Goal: Task Accomplishment & Management: Manage account settings

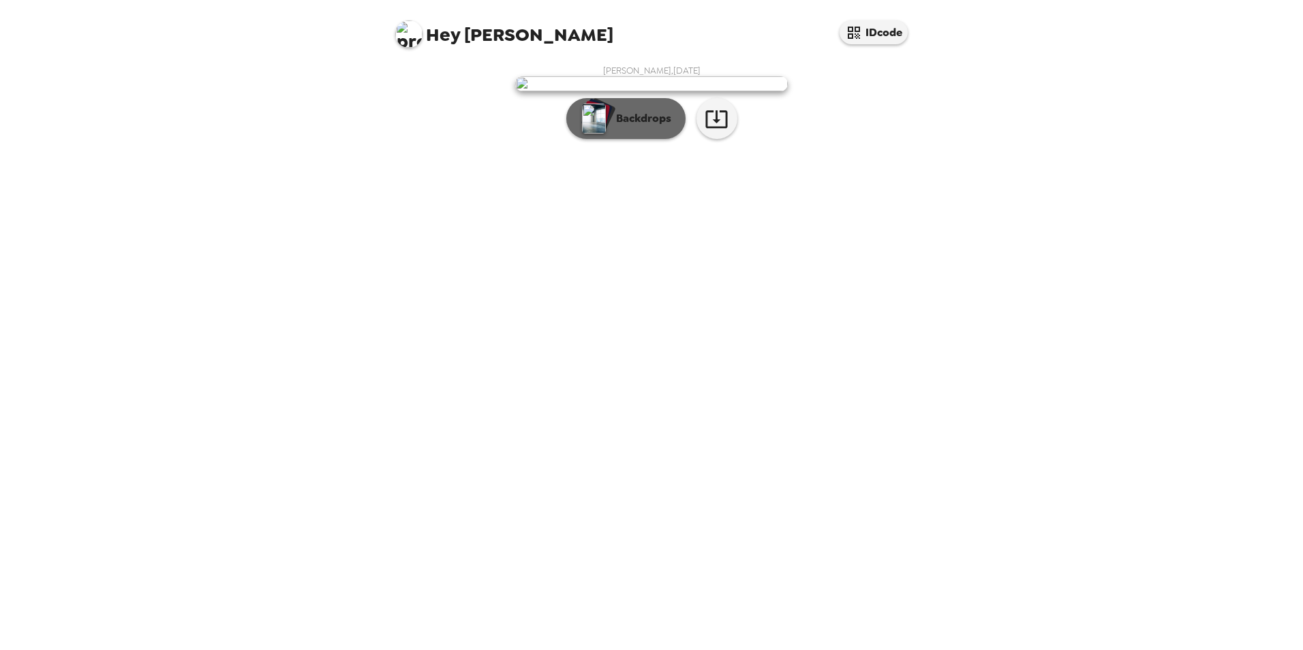
click at [643, 127] on p "Backdrops" at bounding box center [640, 118] width 62 height 16
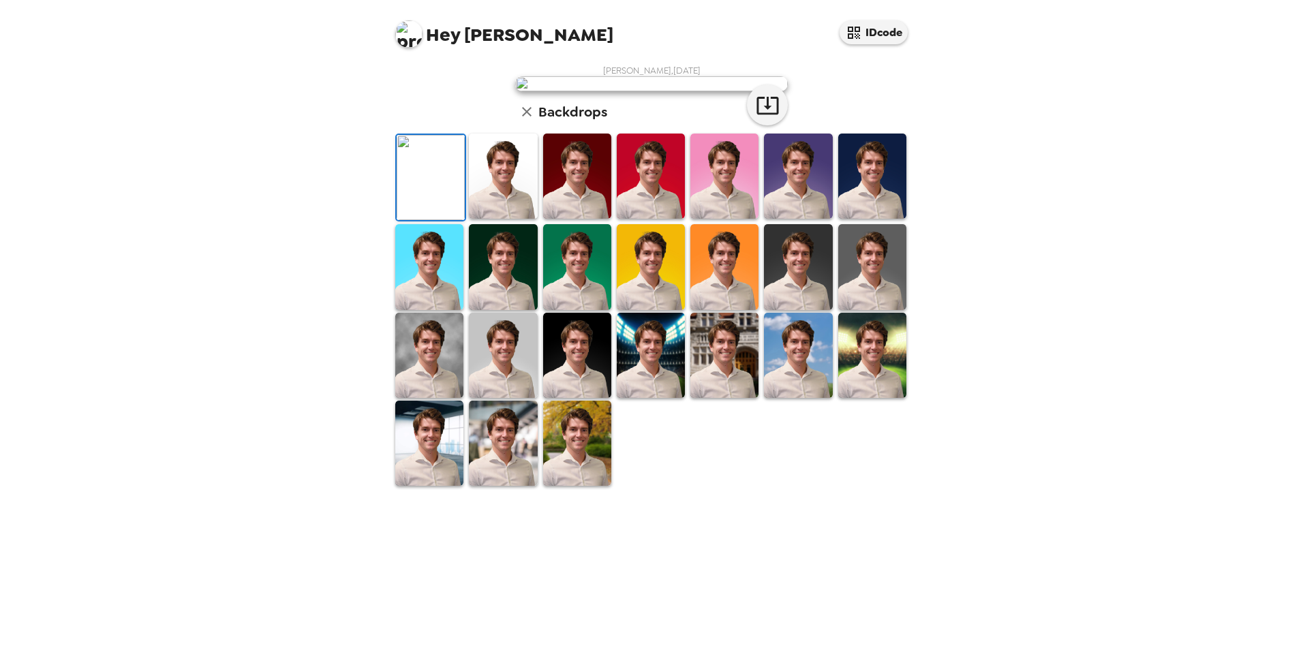
click at [699, 219] on img at bounding box center [724, 176] width 68 height 85
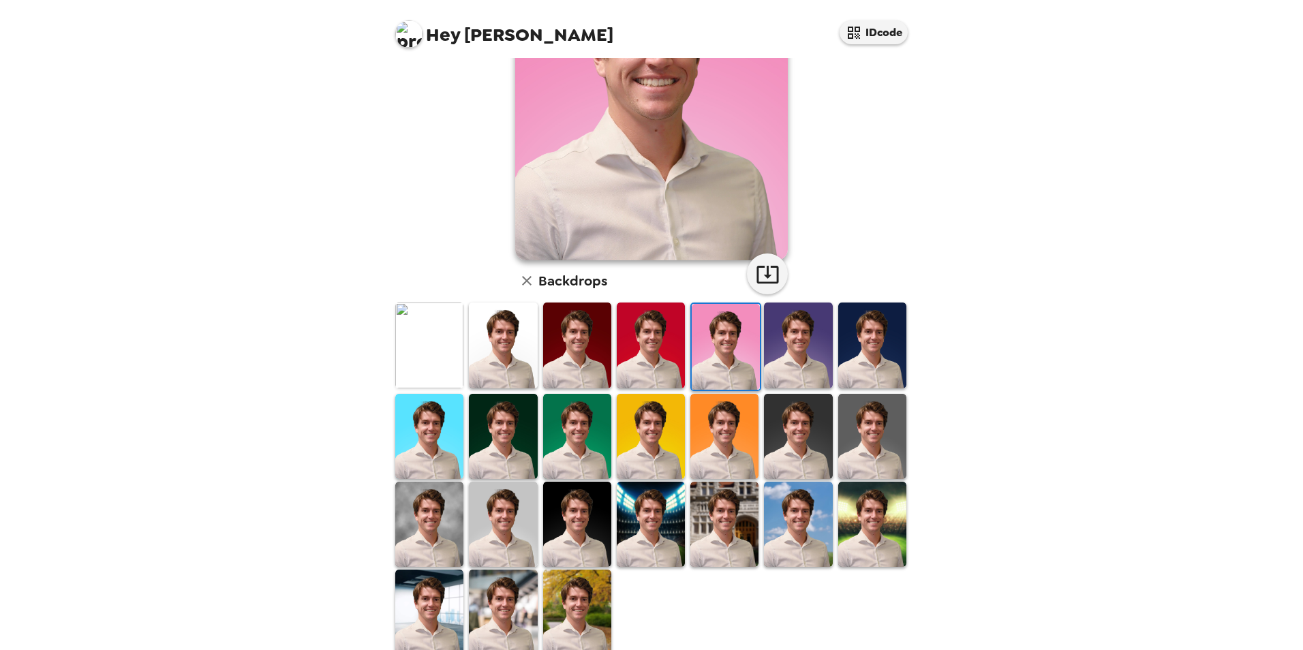
scroll to position [177, 0]
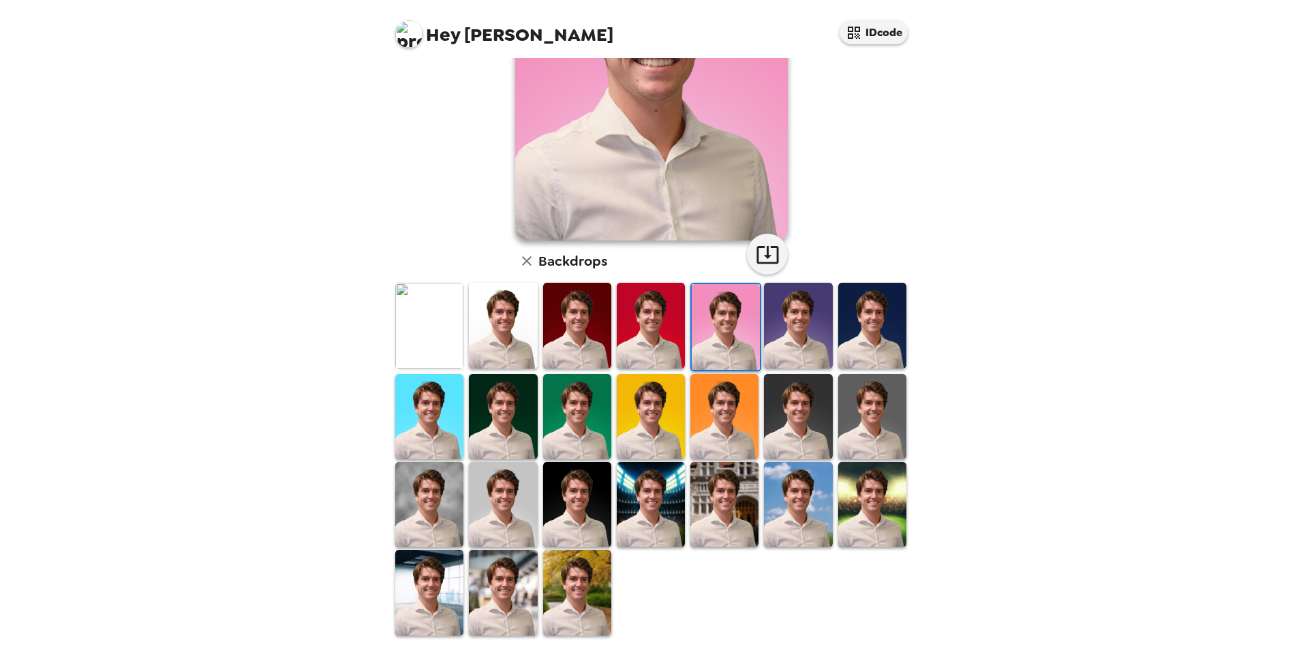
click at [560, 584] on img at bounding box center [577, 592] width 68 height 85
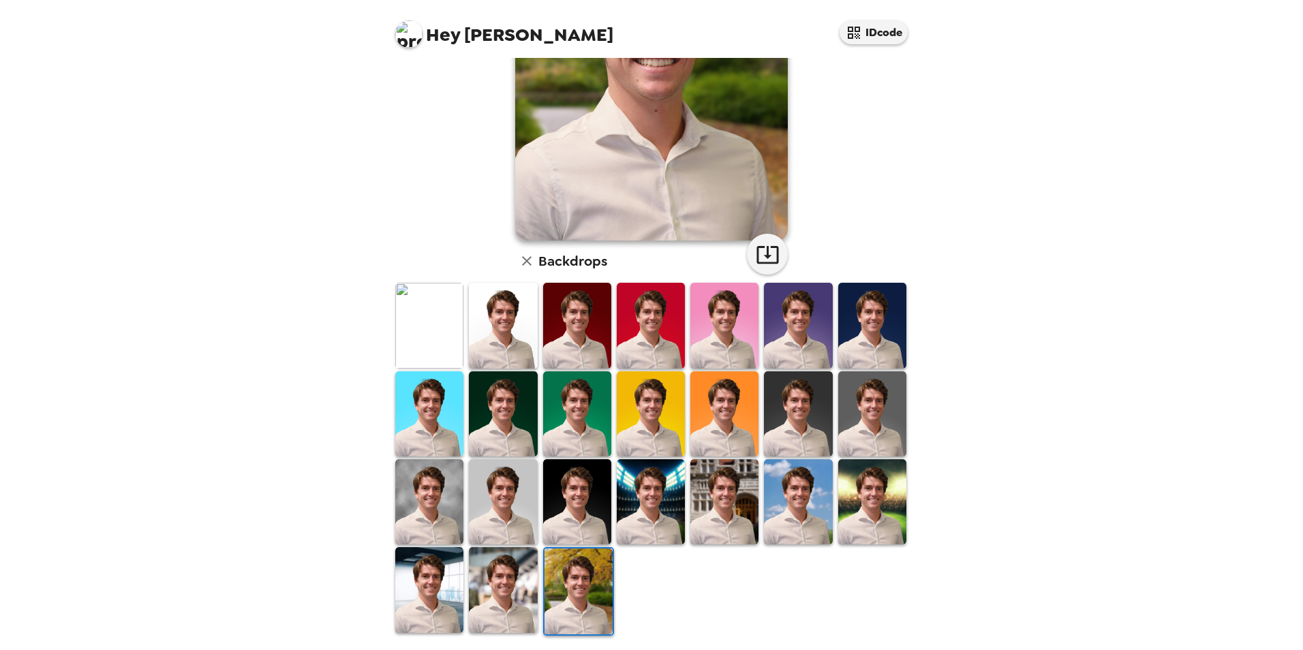
click at [713, 507] on img at bounding box center [724, 501] width 68 height 85
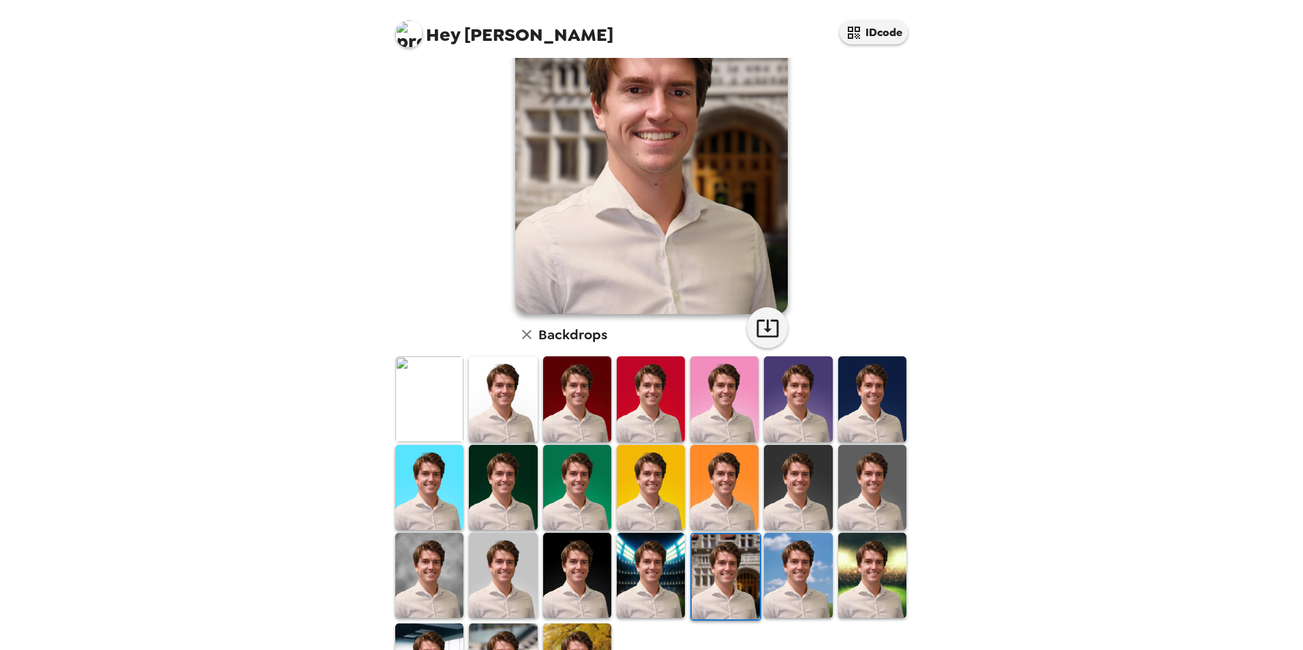
scroll to position [116, 0]
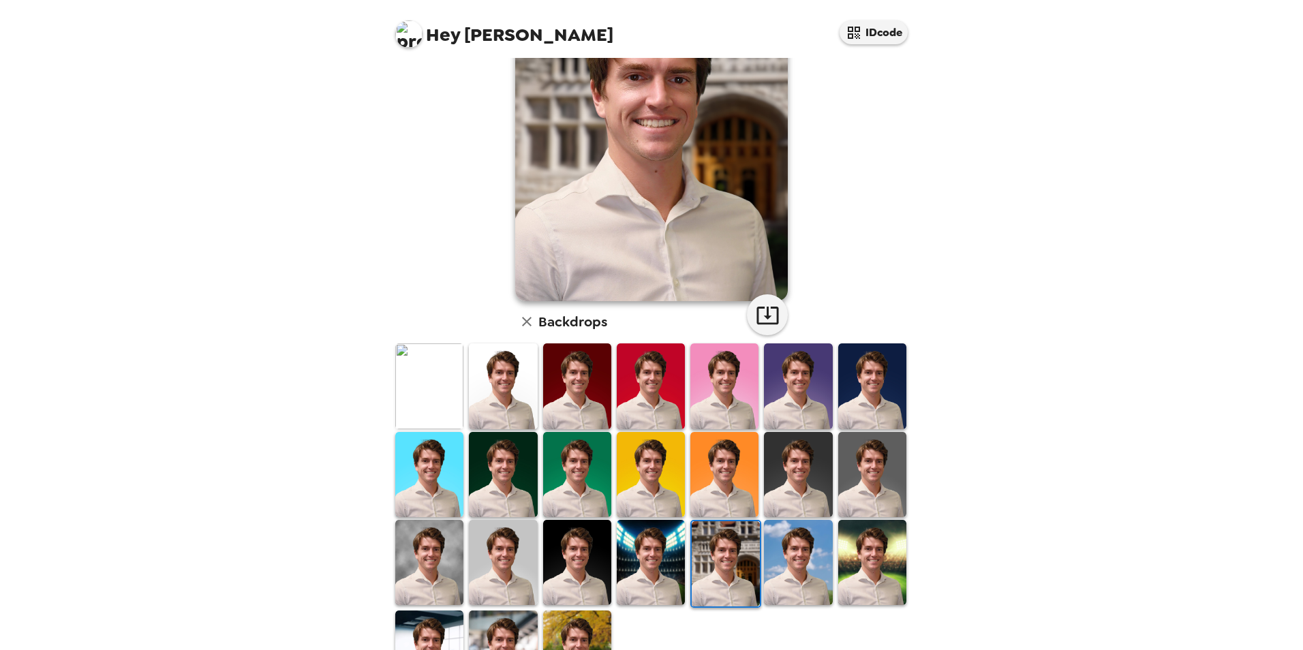
click at [643, 560] on img at bounding box center [651, 562] width 68 height 85
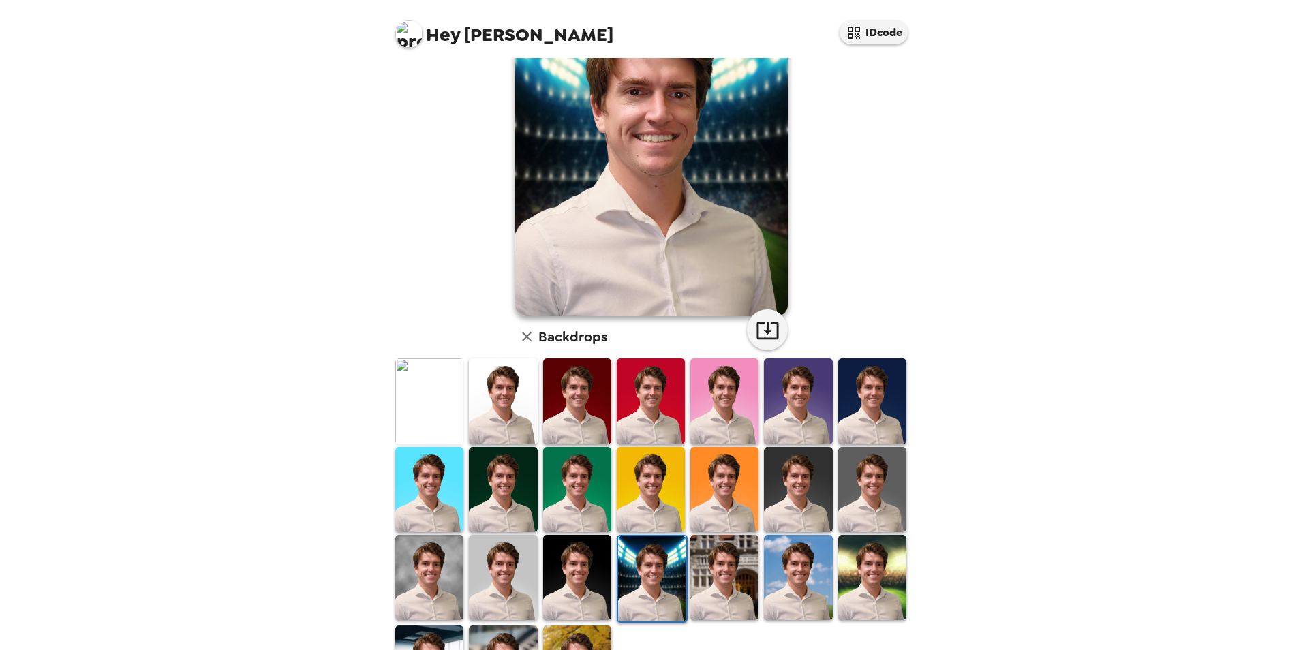
scroll to position [118, 0]
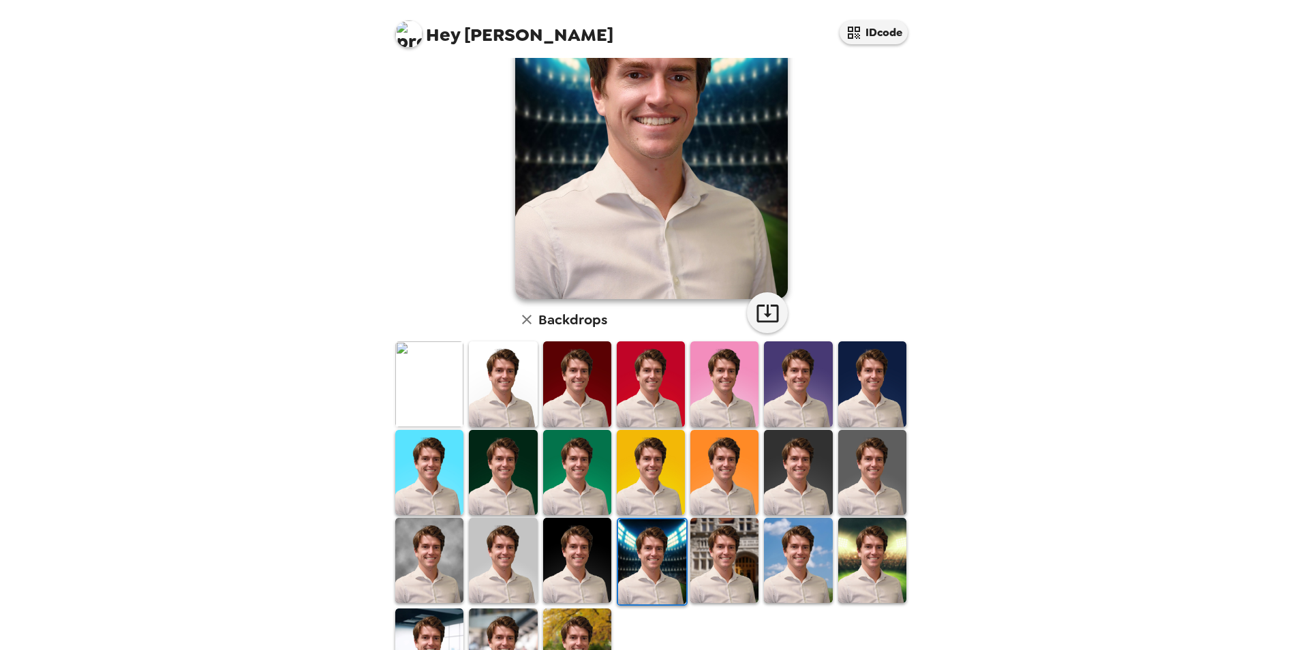
click at [869, 549] on img at bounding box center [872, 560] width 68 height 85
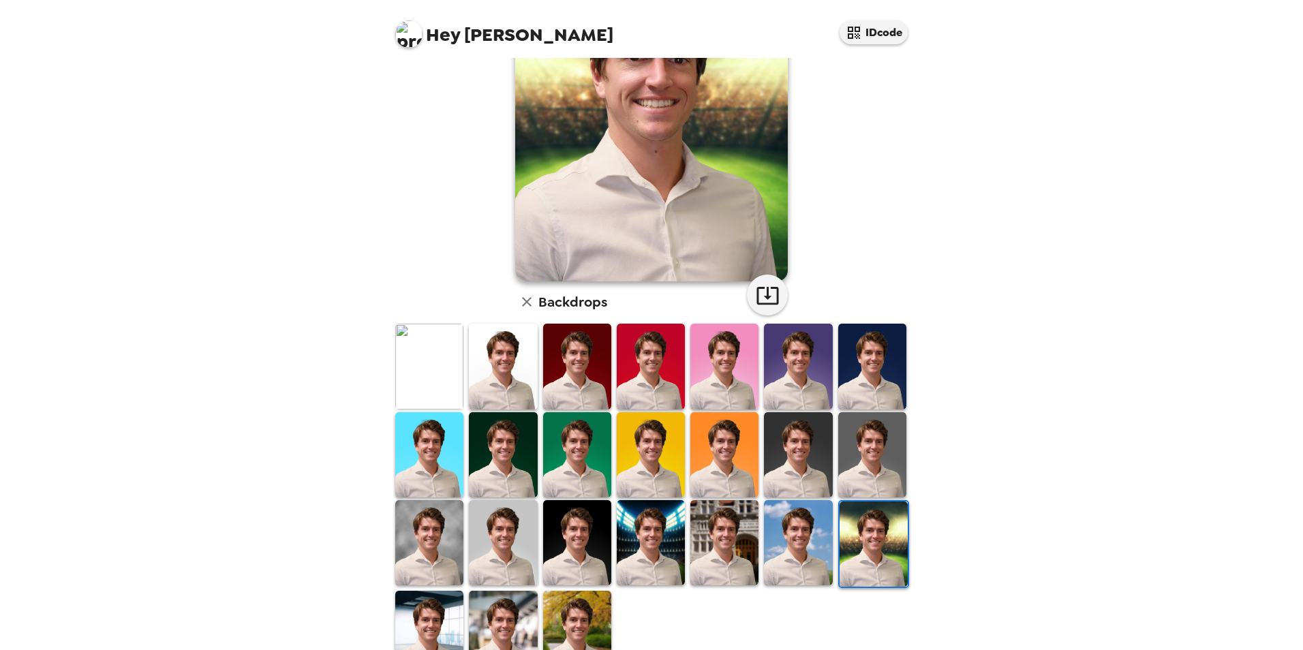
scroll to position [177, 0]
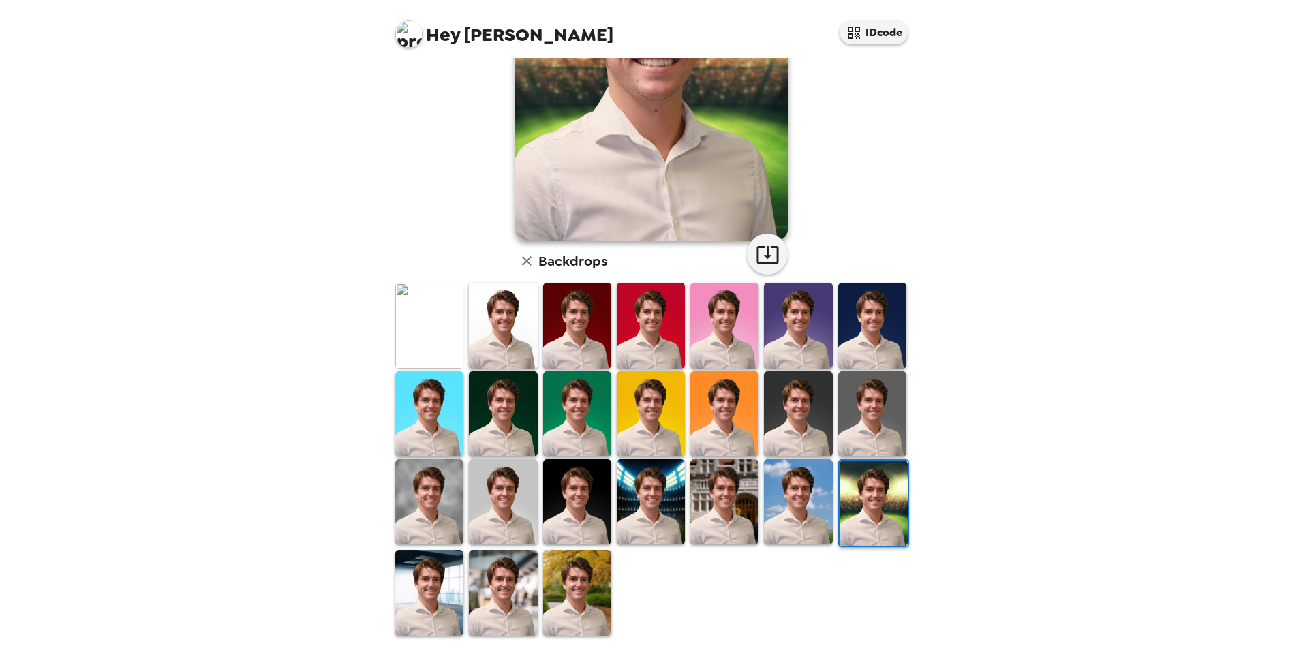
click at [415, 573] on img at bounding box center [429, 592] width 68 height 85
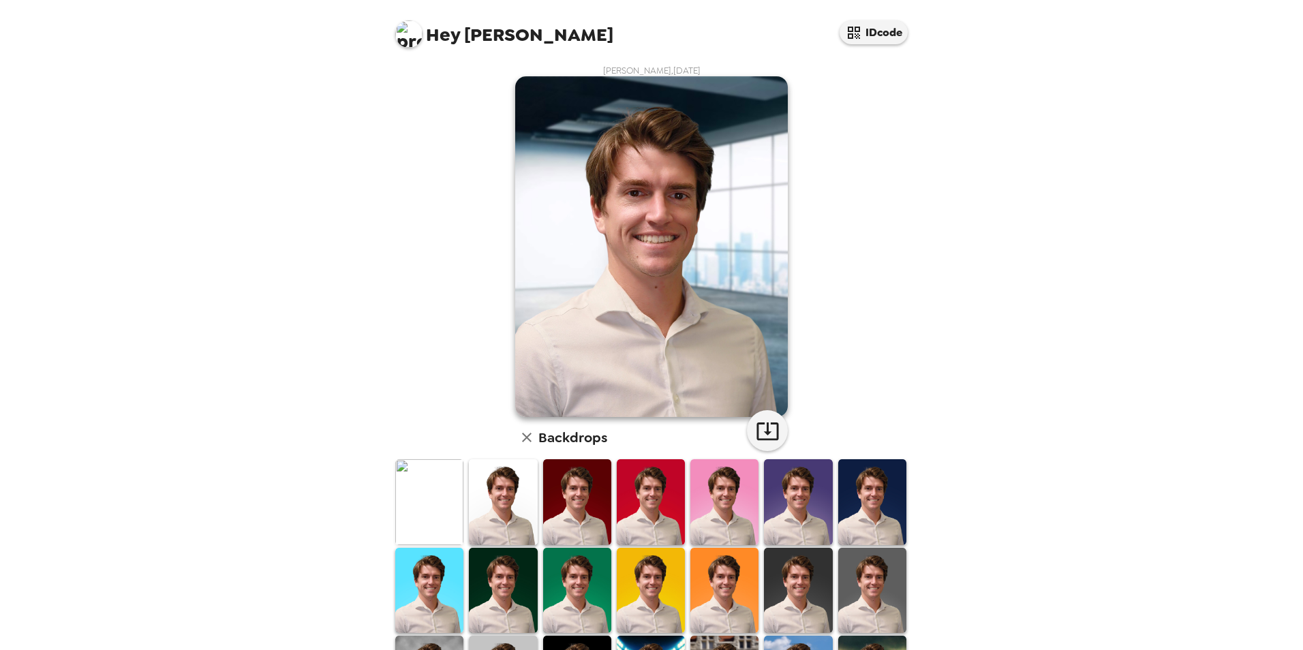
scroll to position [115, 0]
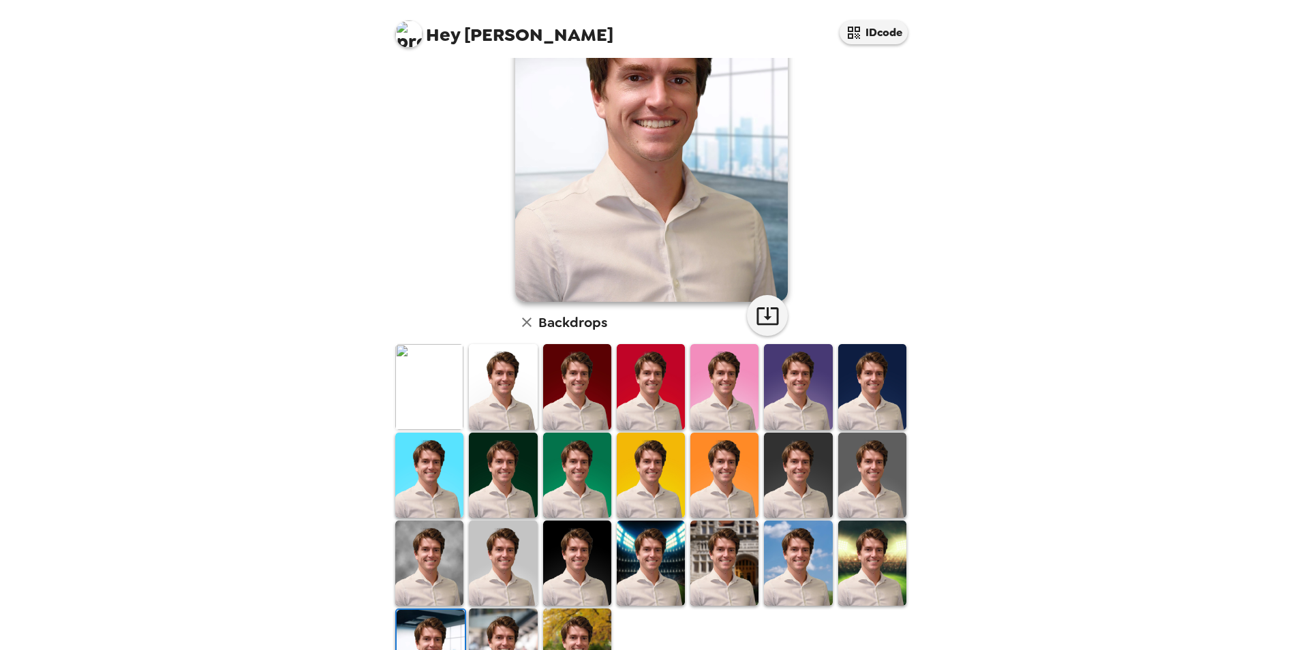
click at [513, 624] on img at bounding box center [503, 651] width 68 height 85
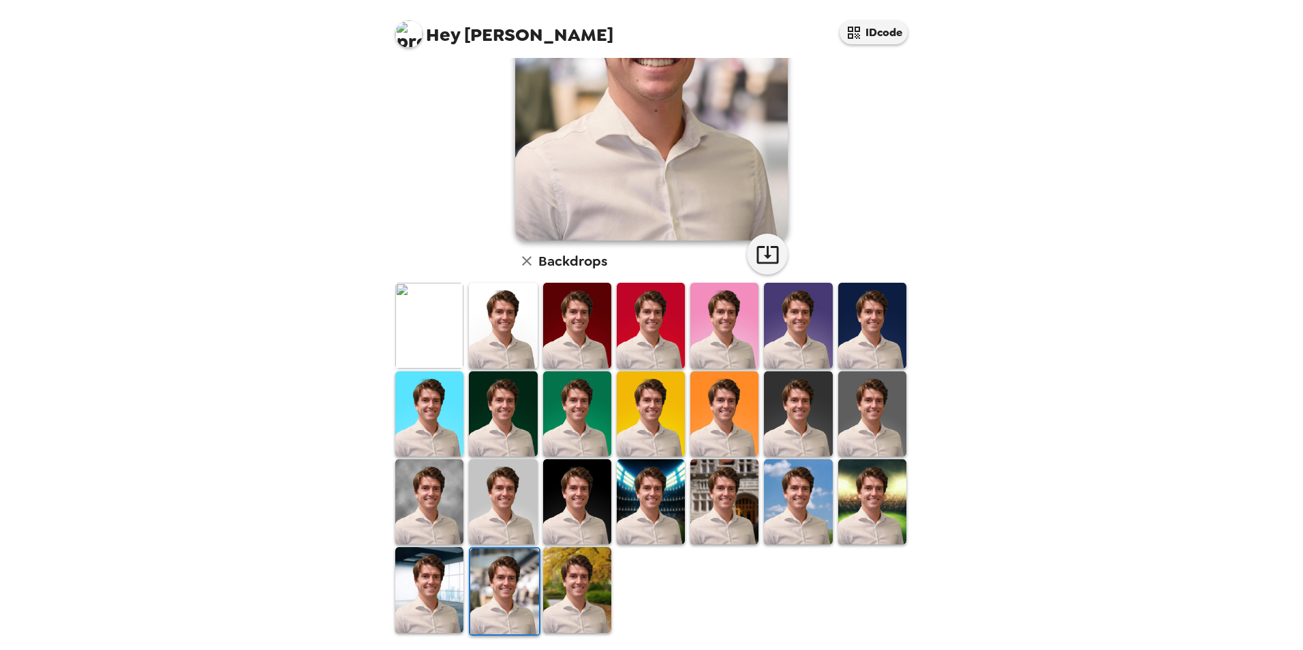
click at [585, 583] on img at bounding box center [577, 589] width 68 height 85
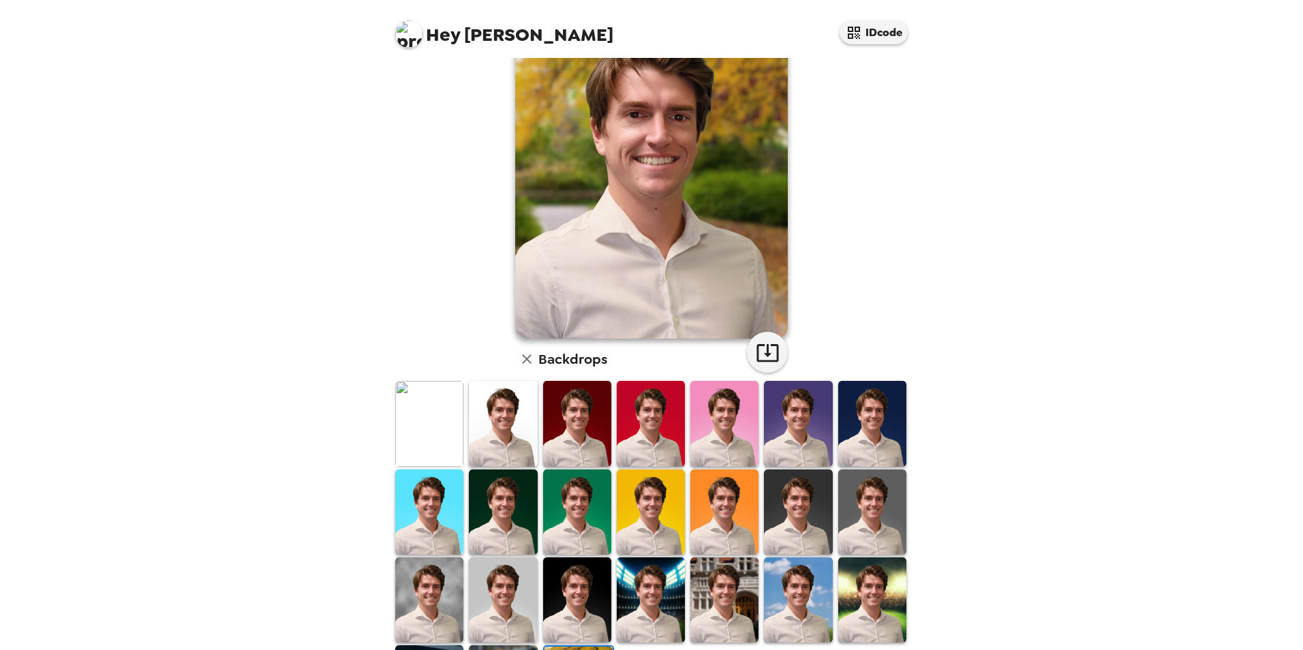
scroll to position [177, 0]
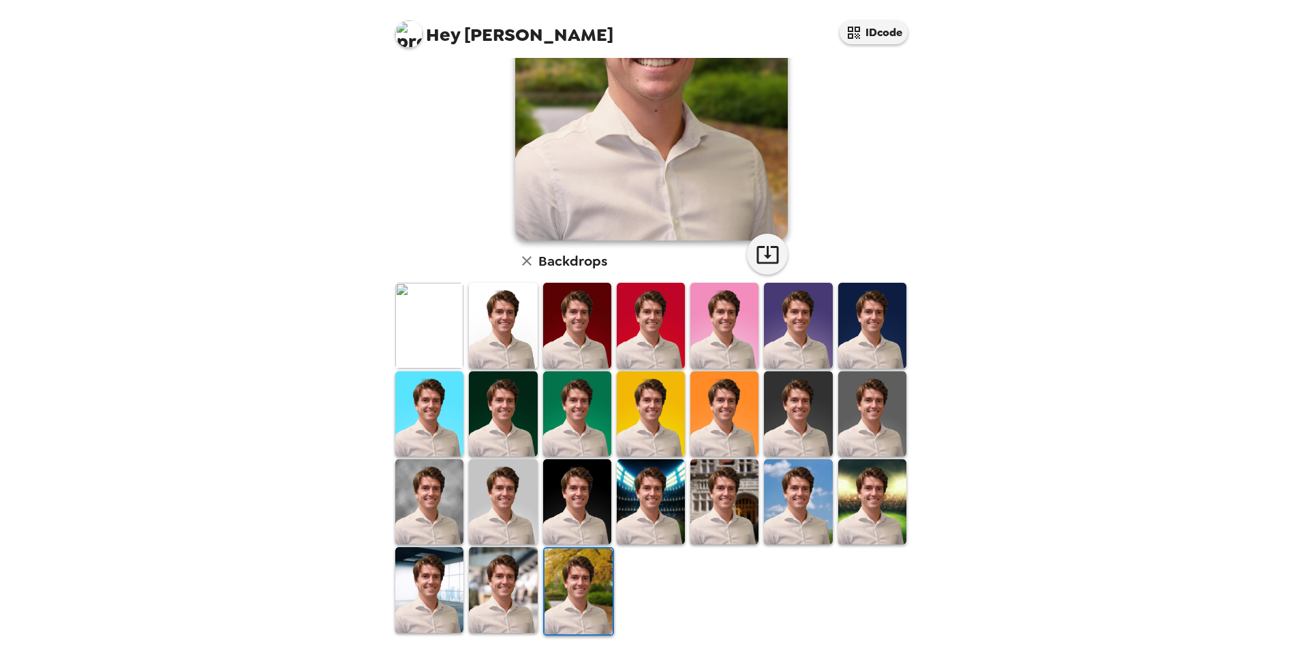
click at [524, 585] on img at bounding box center [503, 589] width 68 height 85
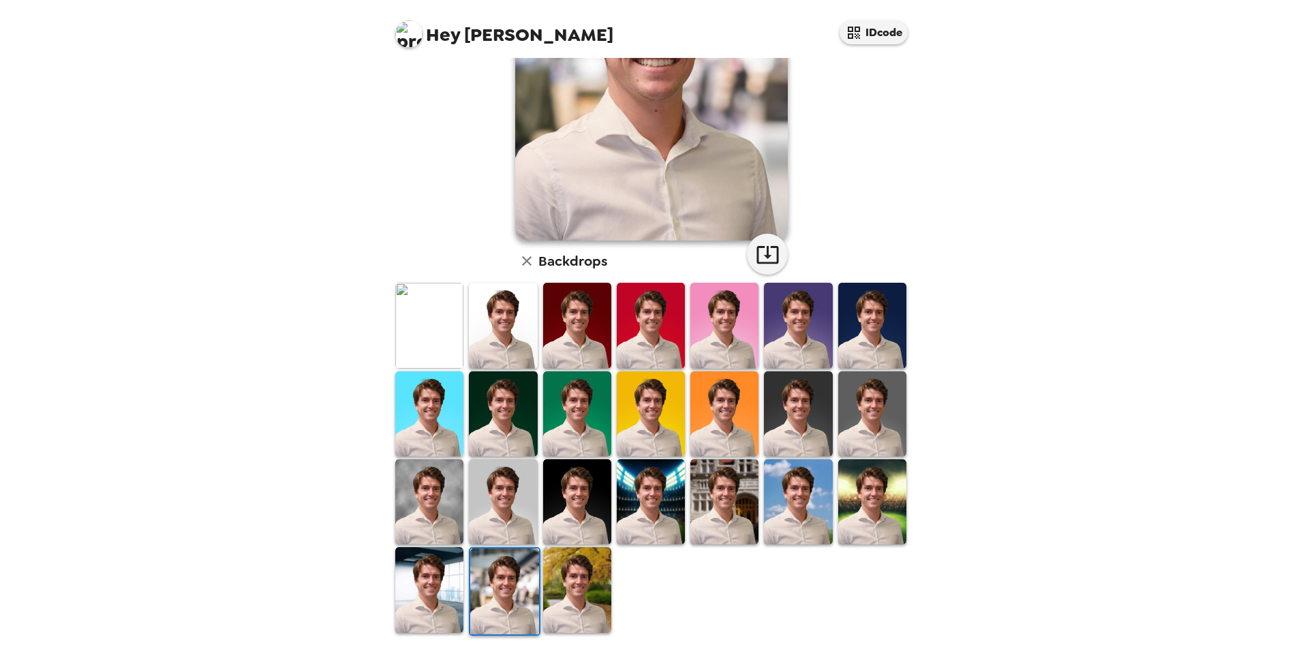
scroll to position [56, 0]
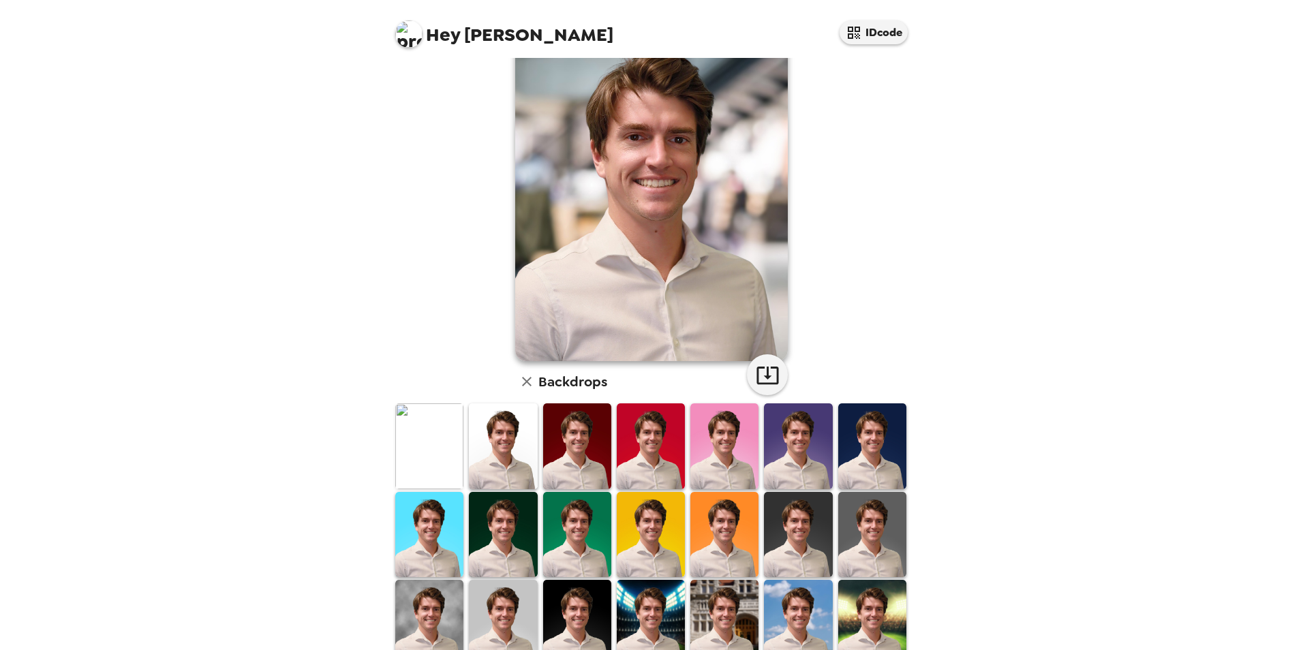
click at [442, 431] on img at bounding box center [429, 446] width 68 height 85
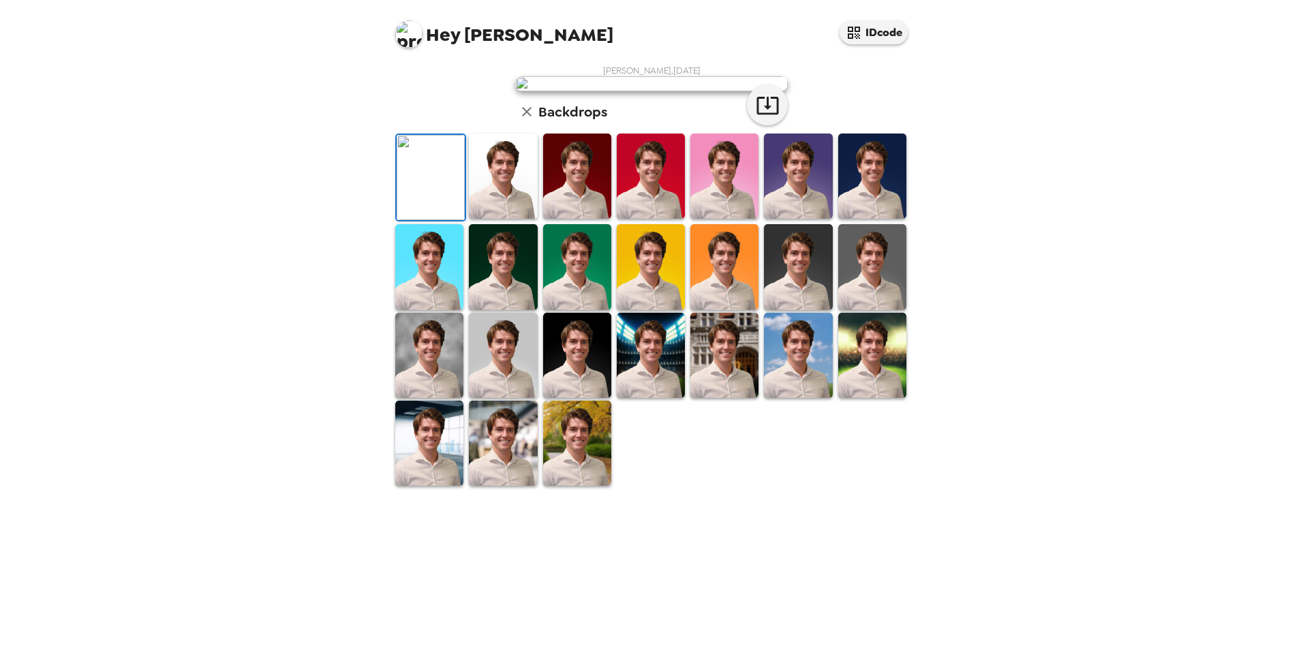
drag, startPoint x: 924, startPoint y: 209, endPoint x: 920, endPoint y: 198, distance: 11.6
click at [920, 198] on div "Hey Shawn IDcode Shawn Ricker , 09-25-2025 Backdrops" at bounding box center [651, 325] width 1303 height 650
click at [569, 398] on img at bounding box center [577, 355] width 68 height 85
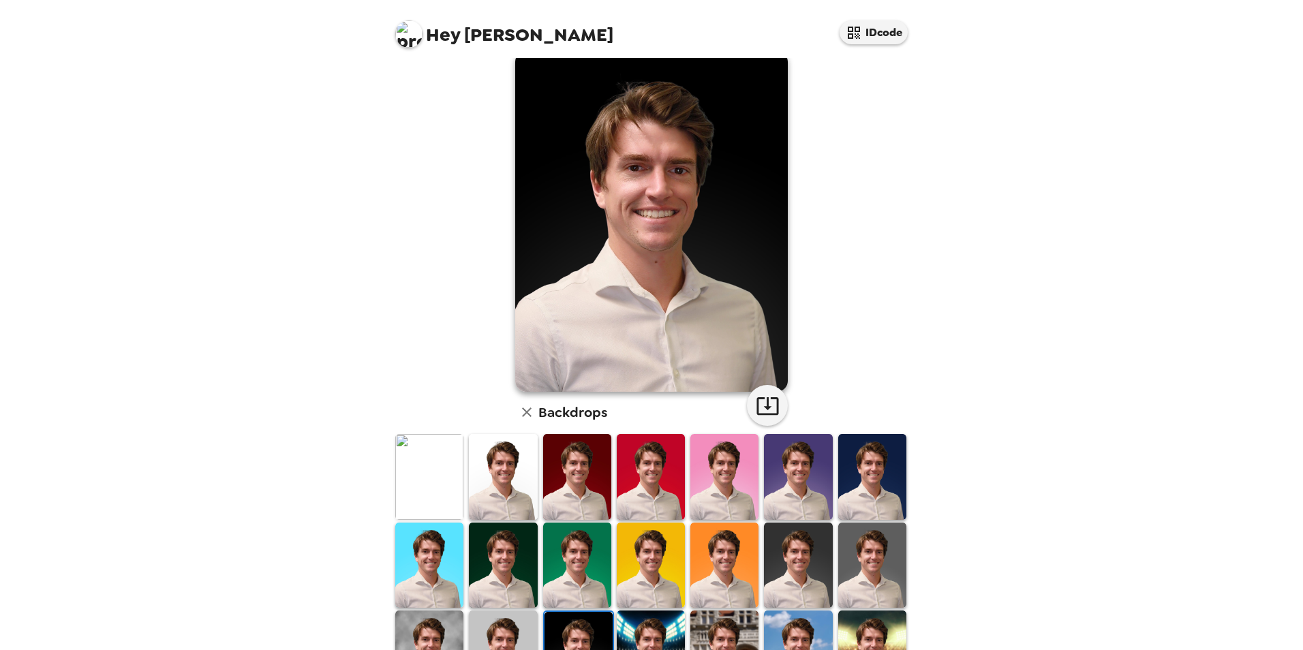
scroll to position [0, 0]
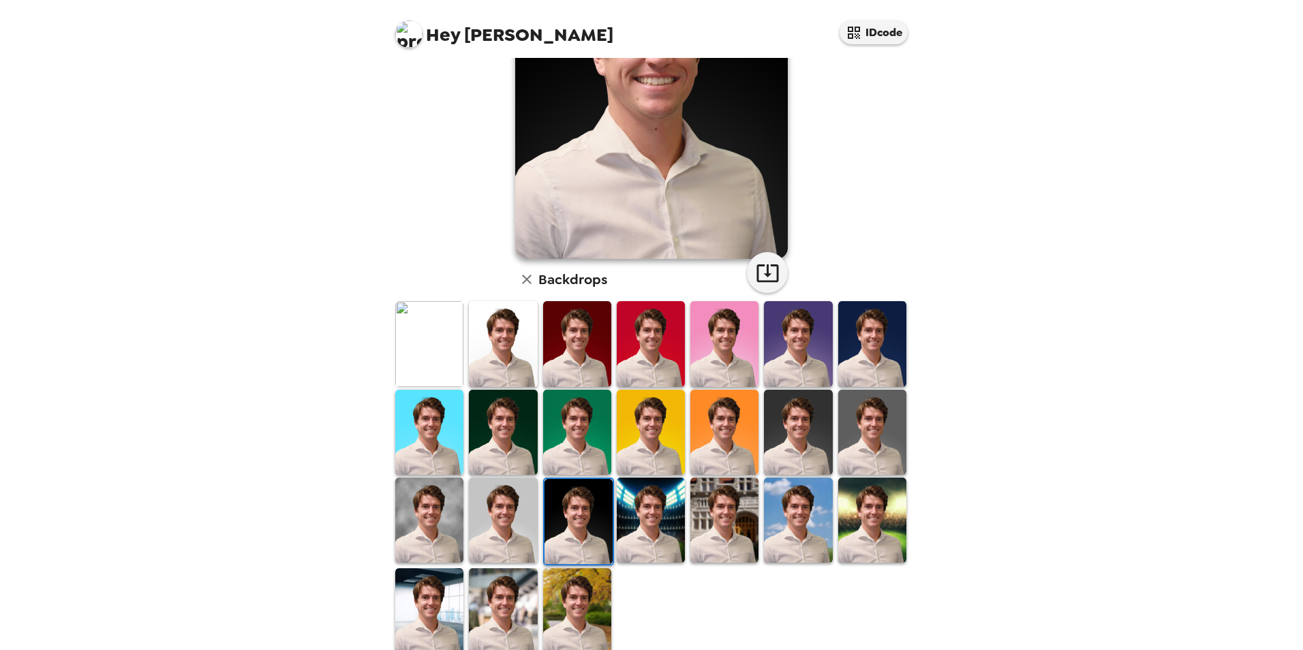
scroll to position [177, 0]
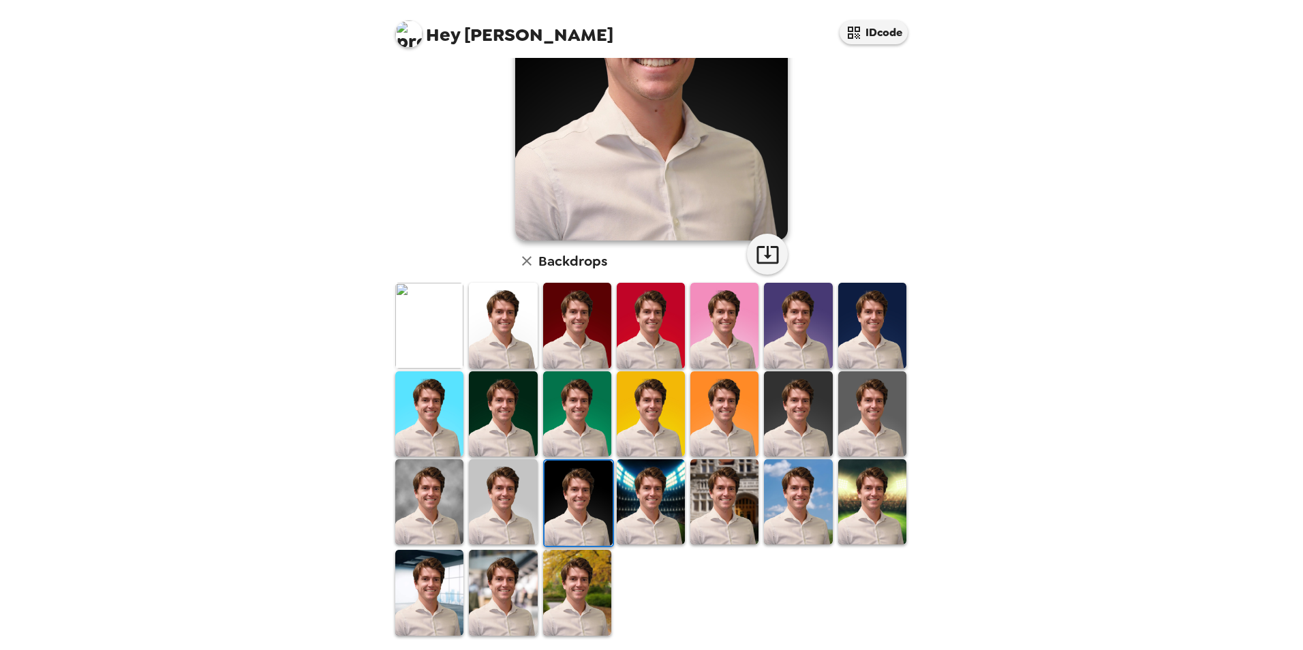
click at [663, 501] on img at bounding box center [651, 501] width 68 height 85
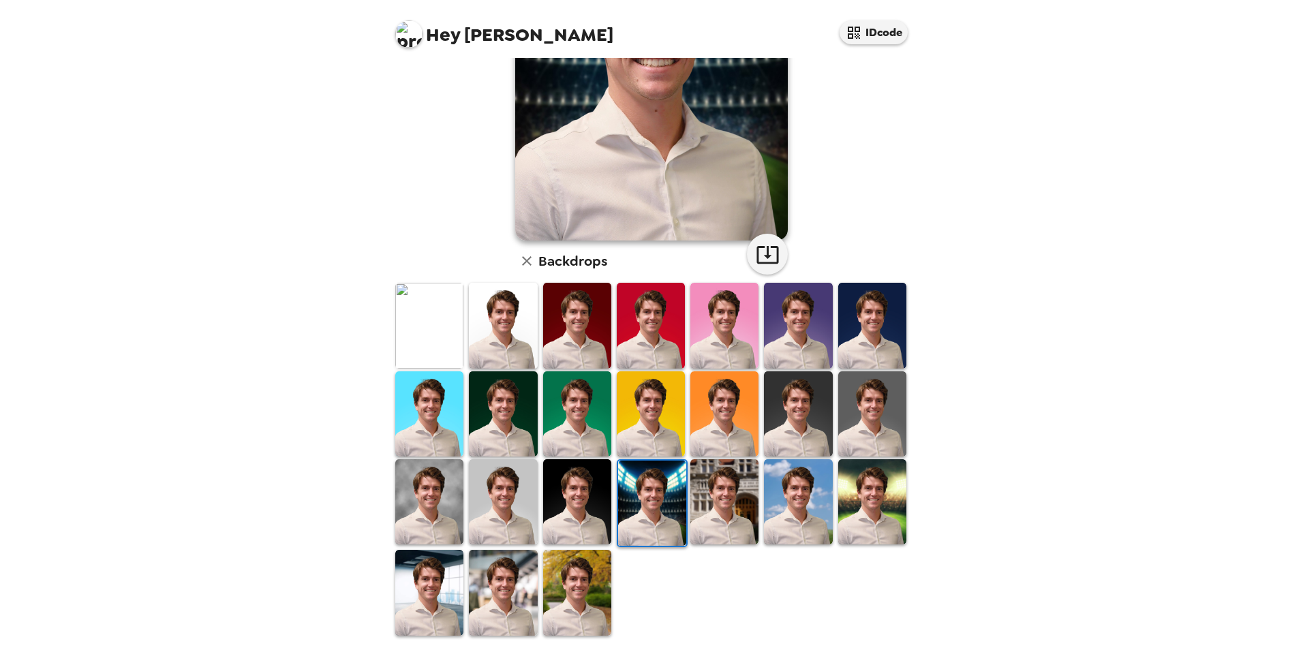
click at [712, 506] on img at bounding box center [724, 501] width 68 height 85
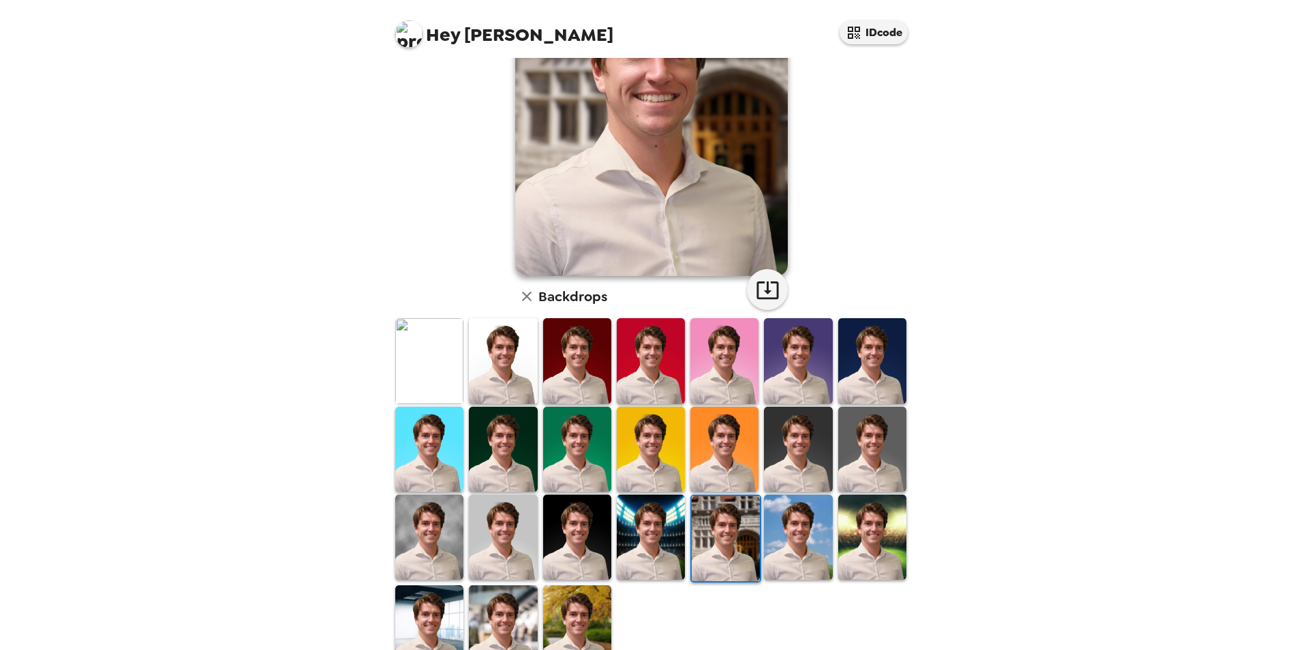
scroll to position [144, 0]
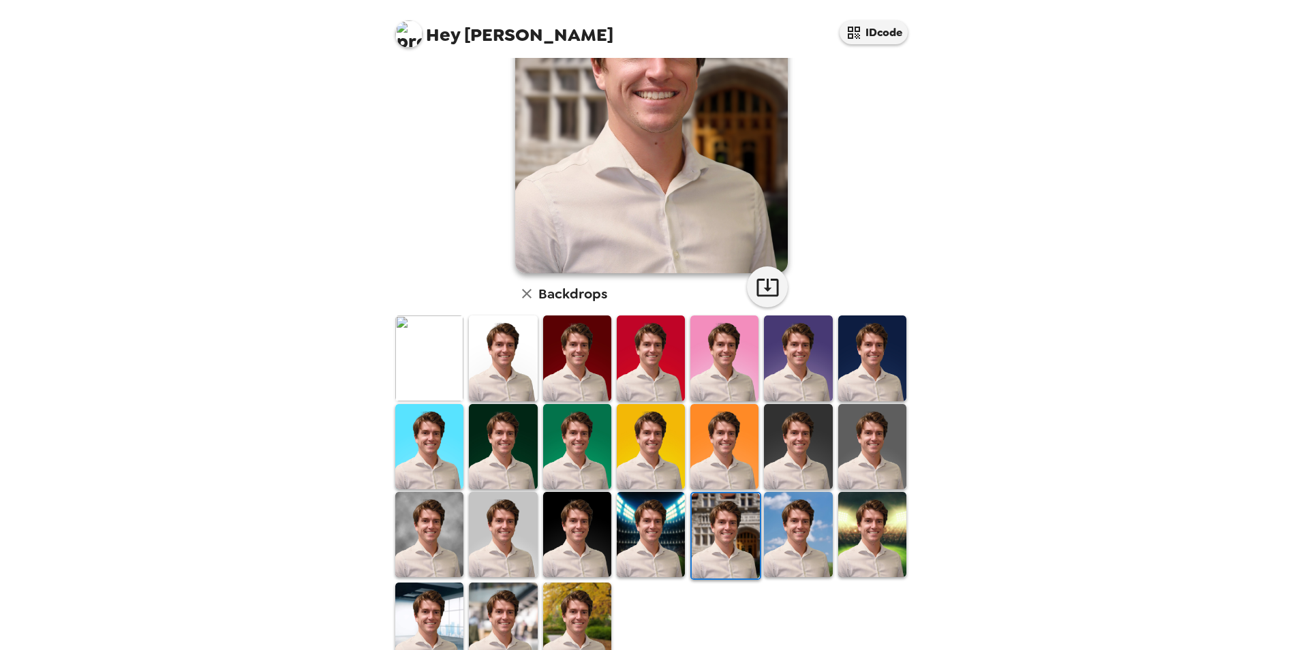
click at [578, 601] on img at bounding box center [577, 625] width 68 height 85
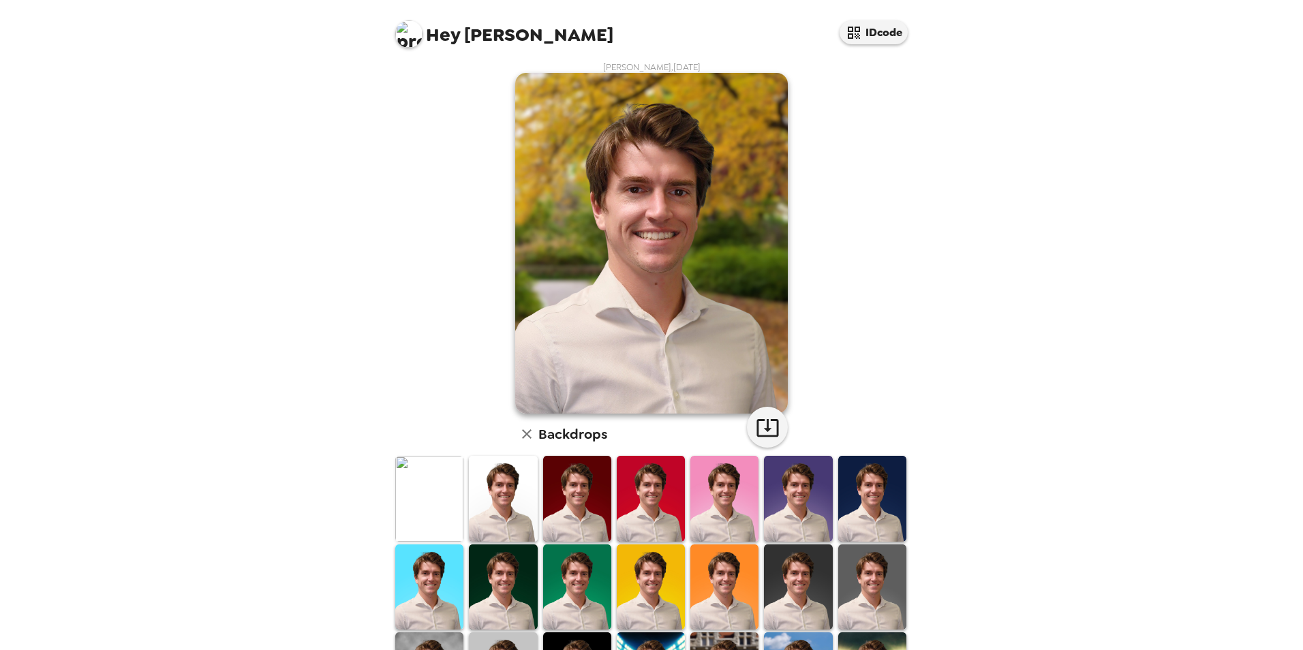
scroll to position [0, 0]
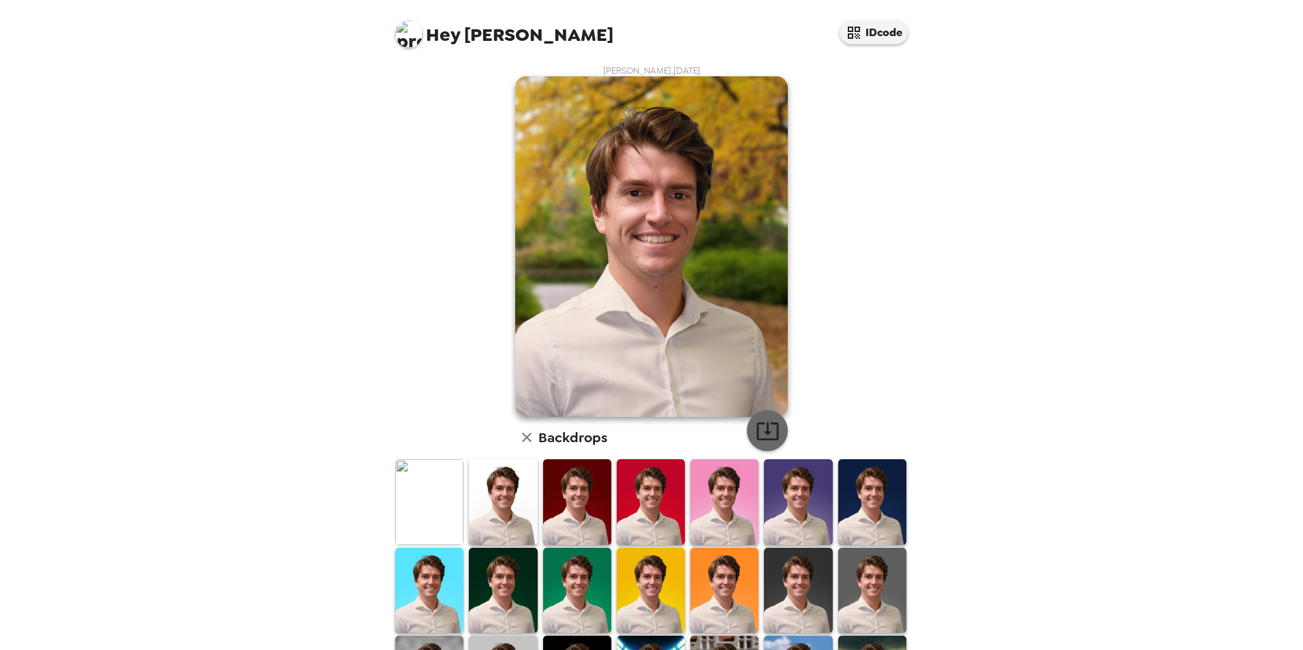
click at [764, 425] on icon "button" at bounding box center [768, 431] width 24 height 24
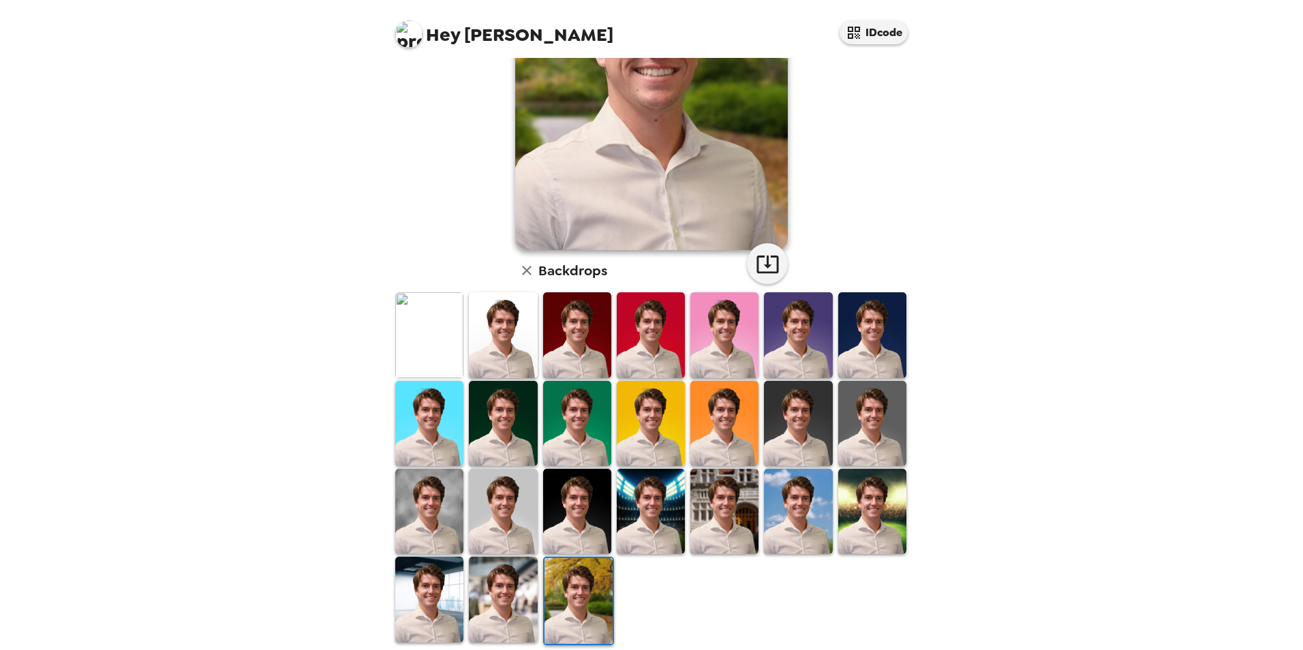
scroll to position [177, 0]
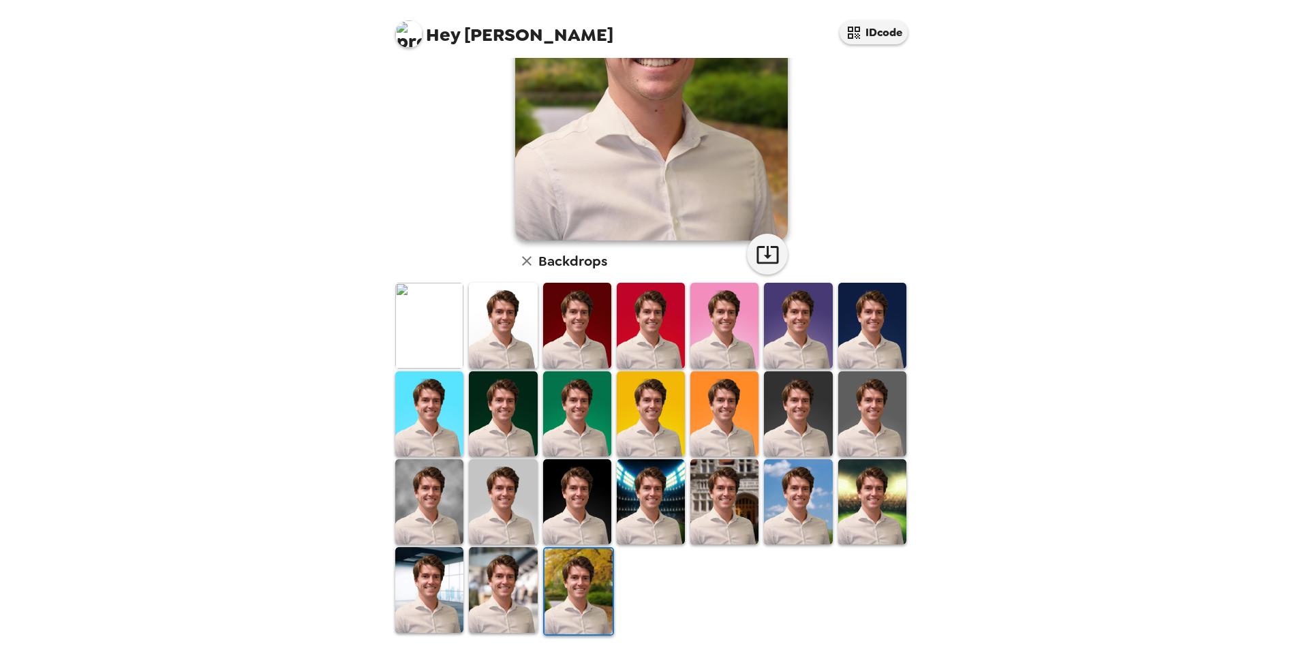
click at [697, 487] on img at bounding box center [724, 501] width 68 height 85
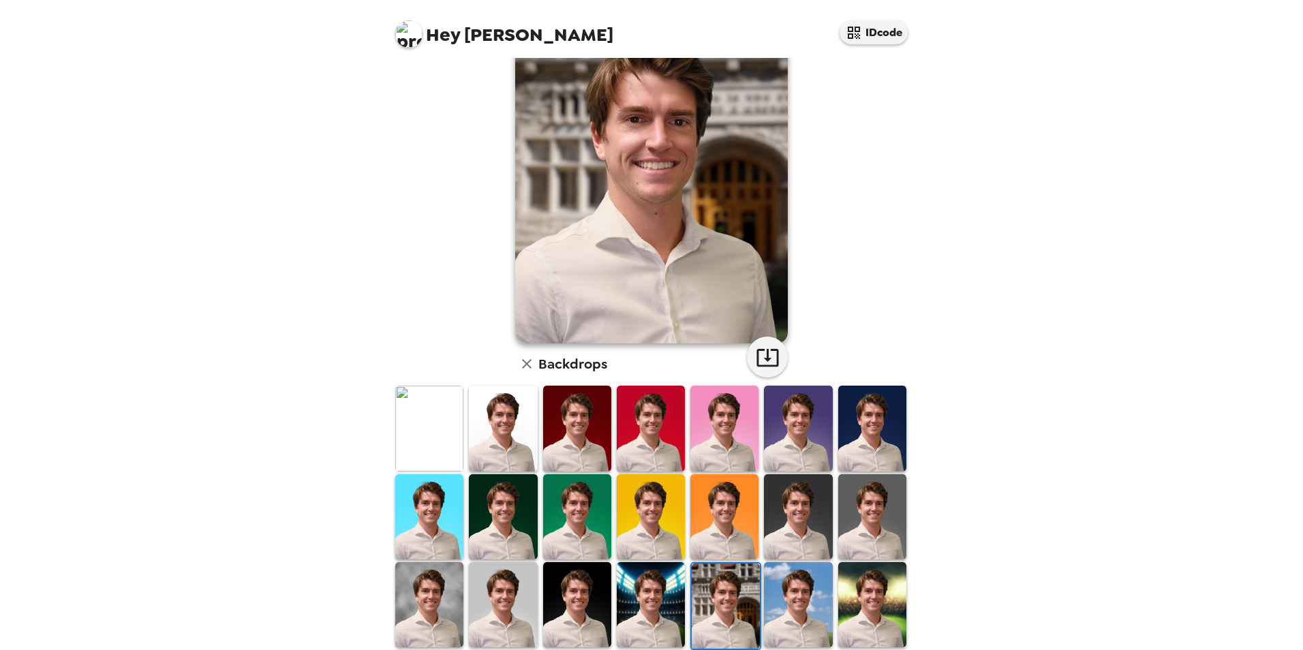
scroll to position [0, 0]
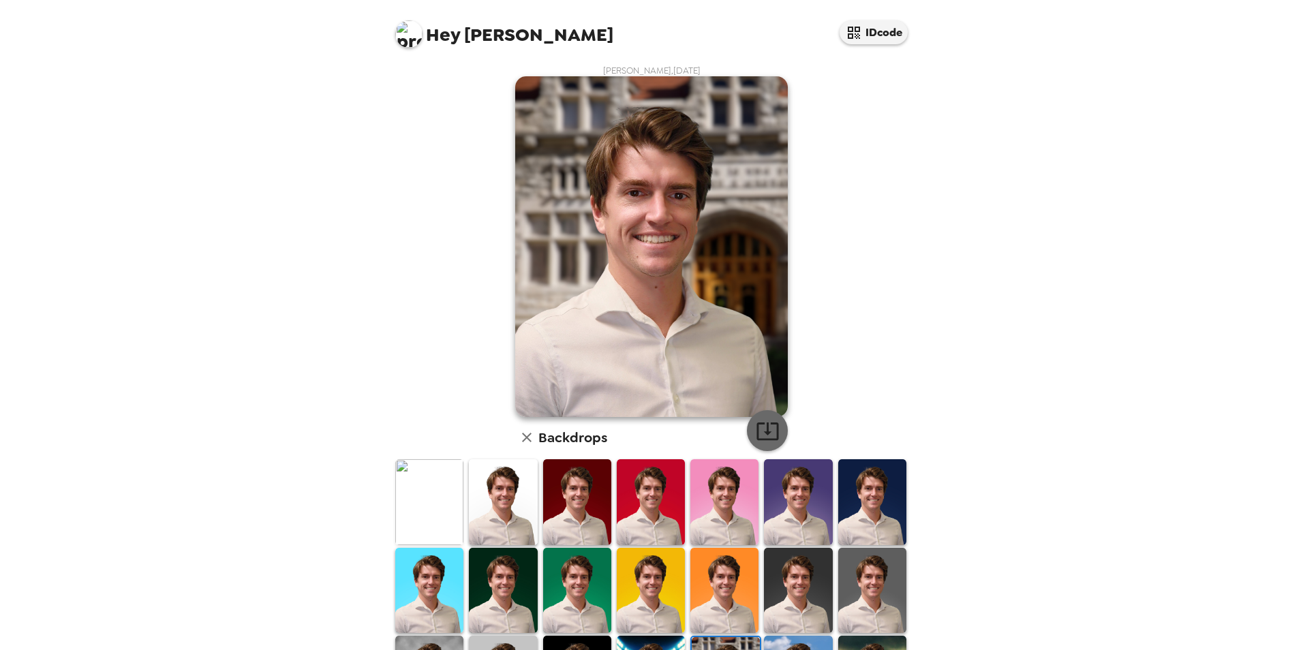
click at [757, 429] on icon "button" at bounding box center [768, 431] width 24 height 24
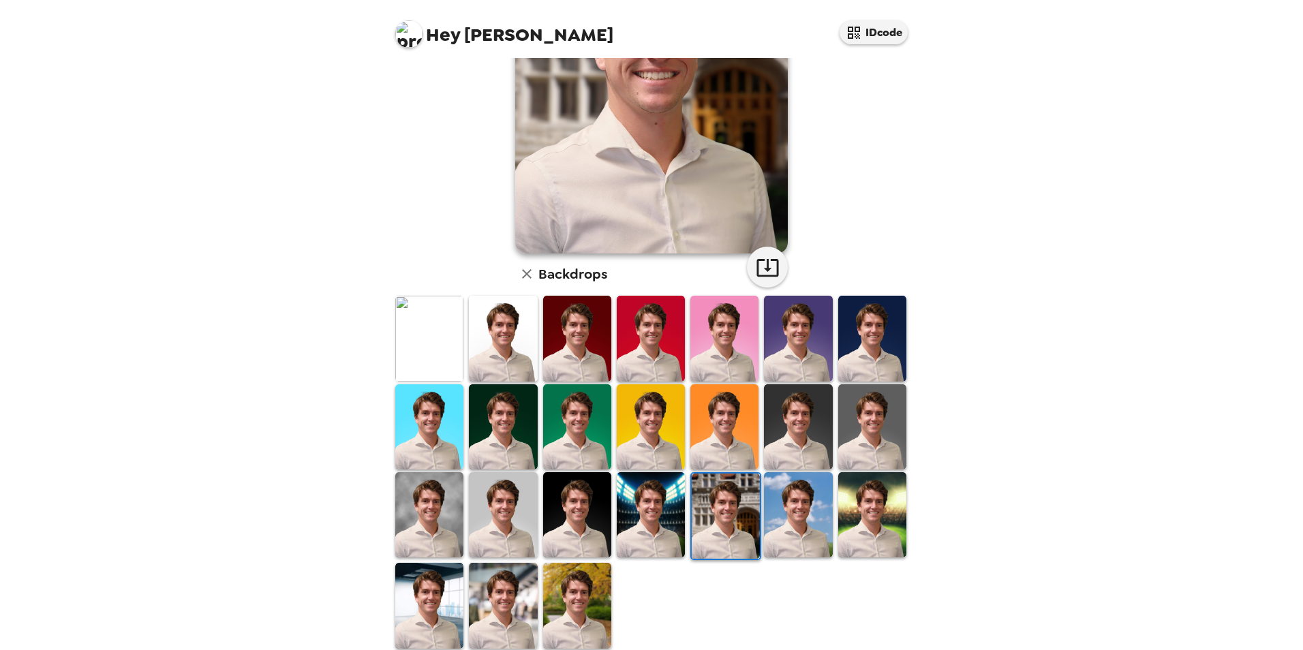
scroll to position [177, 0]
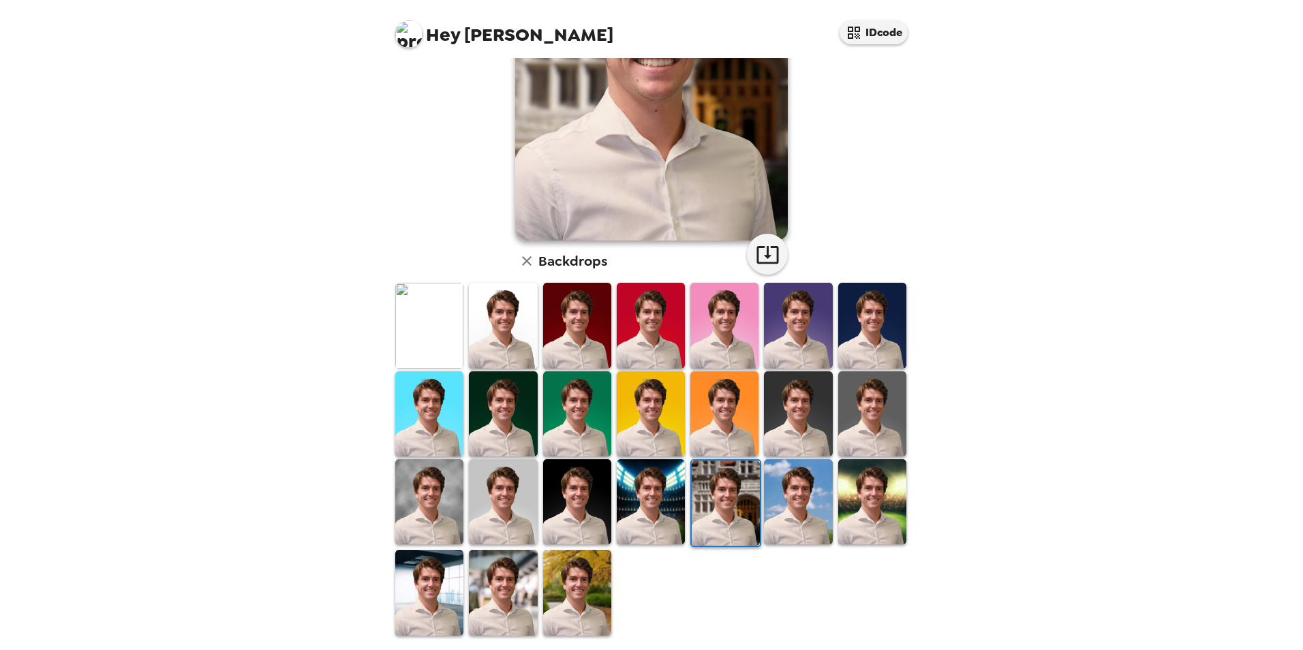
click at [575, 575] on img at bounding box center [577, 592] width 68 height 85
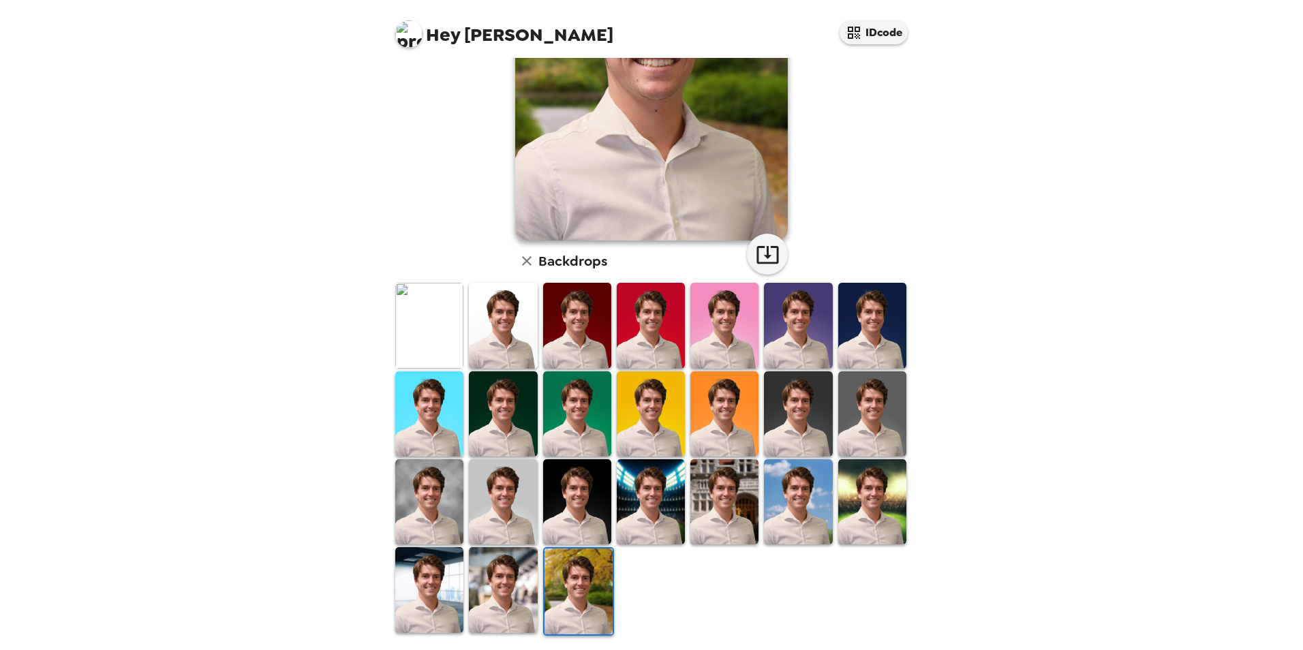
click at [795, 481] on img at bounding box center [798, 501] width 68 height 85
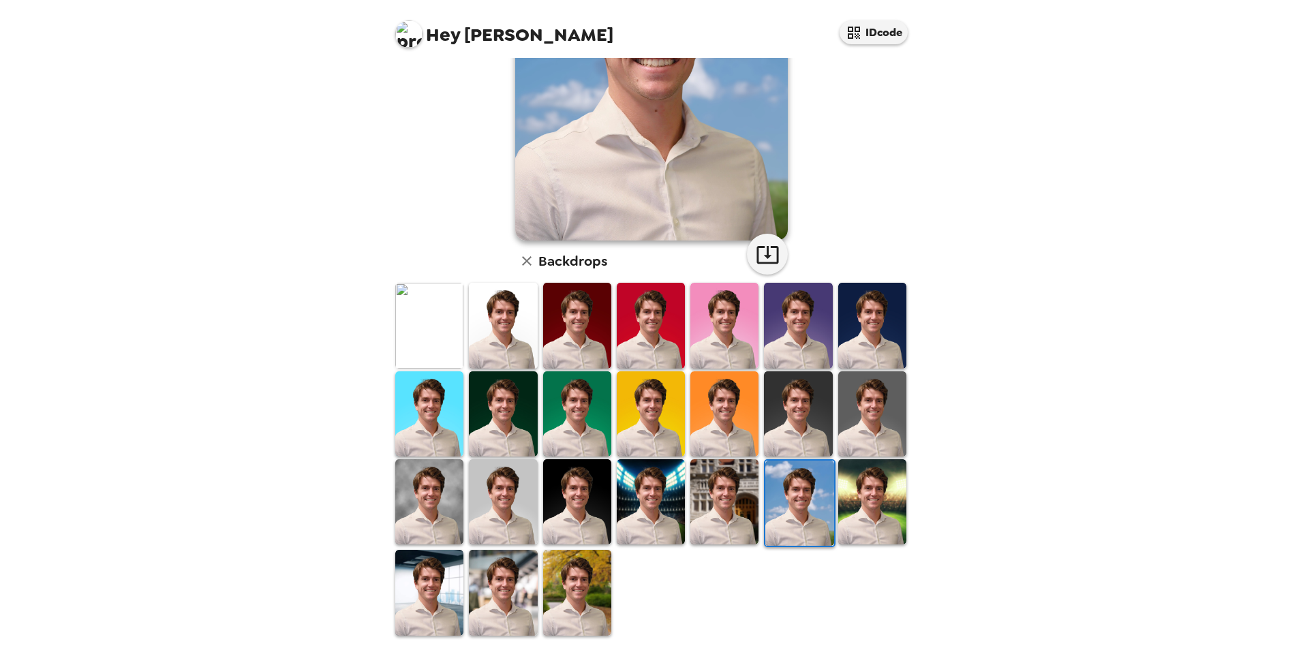
click at [455, 591] on img at bounding box center [429, 592] width 68 height 85
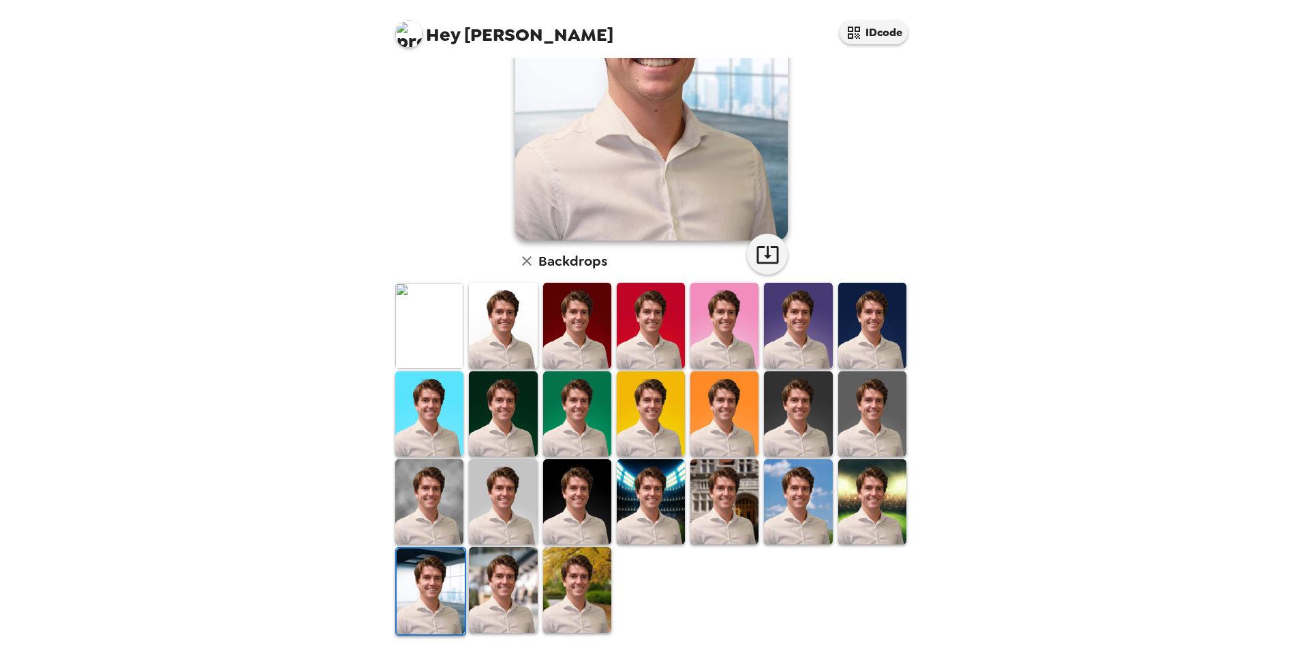
click at [646, 498] on img at bounding box center [651, 501] width 68 height 85
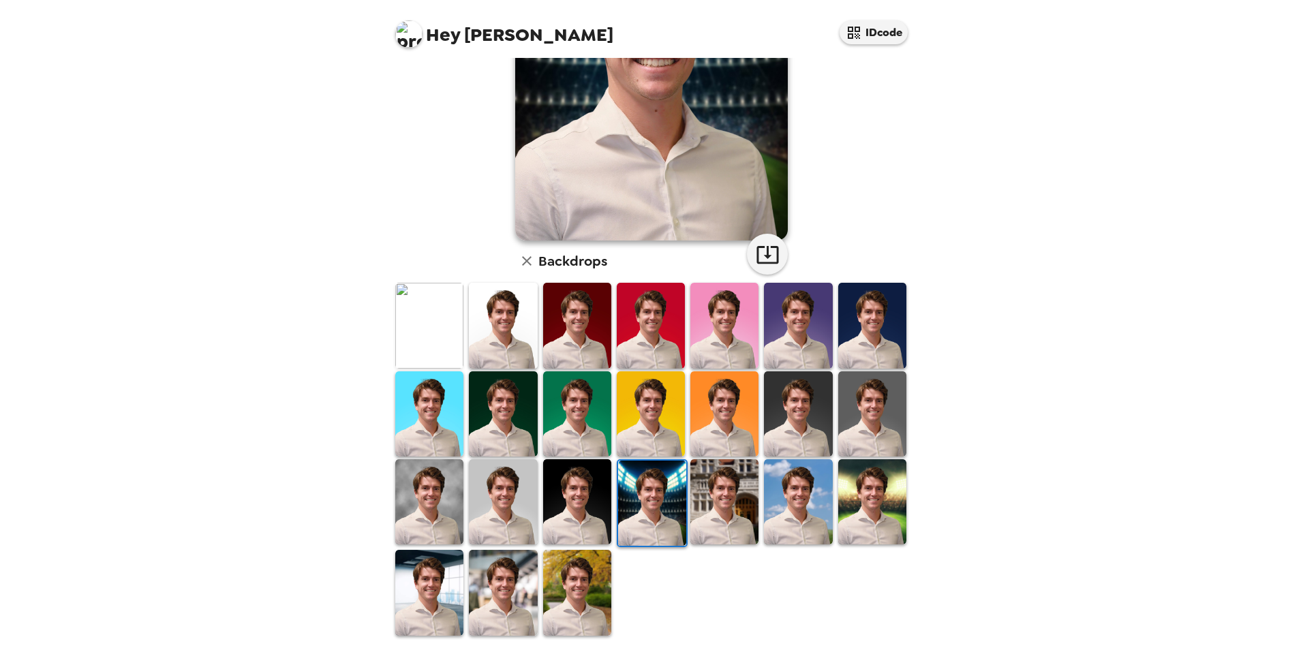
click at [437, 485] on img at bounding box center [429, 501] width 68 height 85
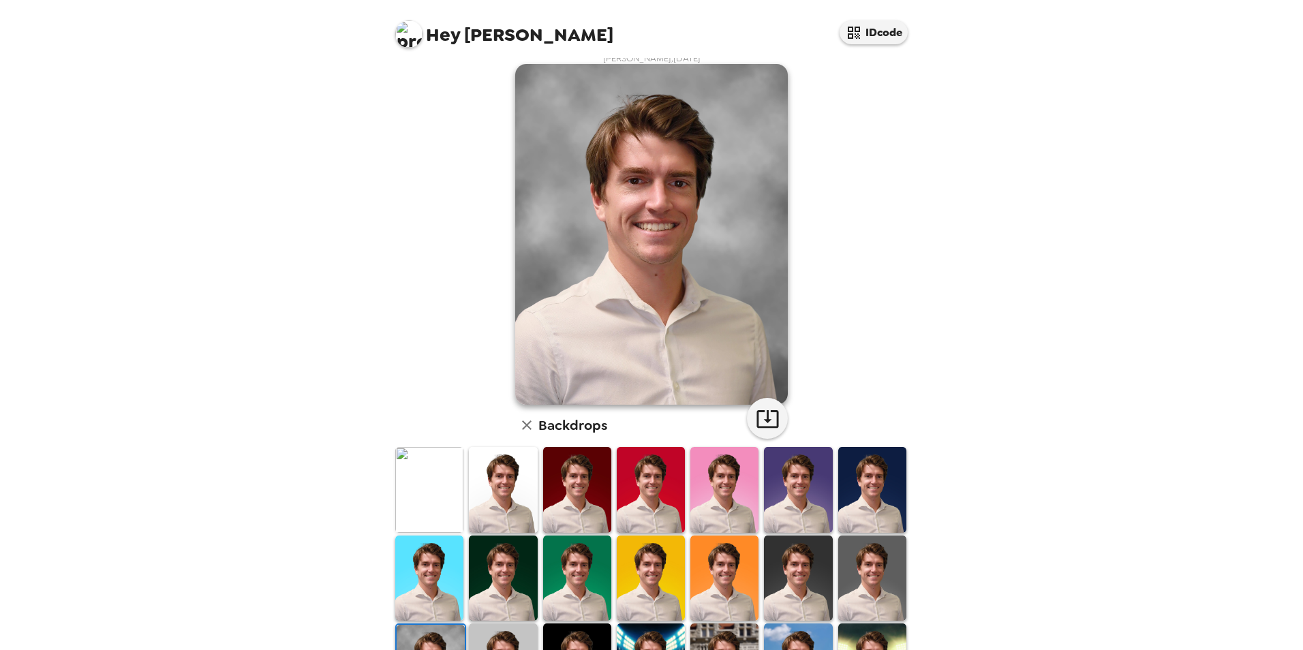
scroll to position [0, 0]
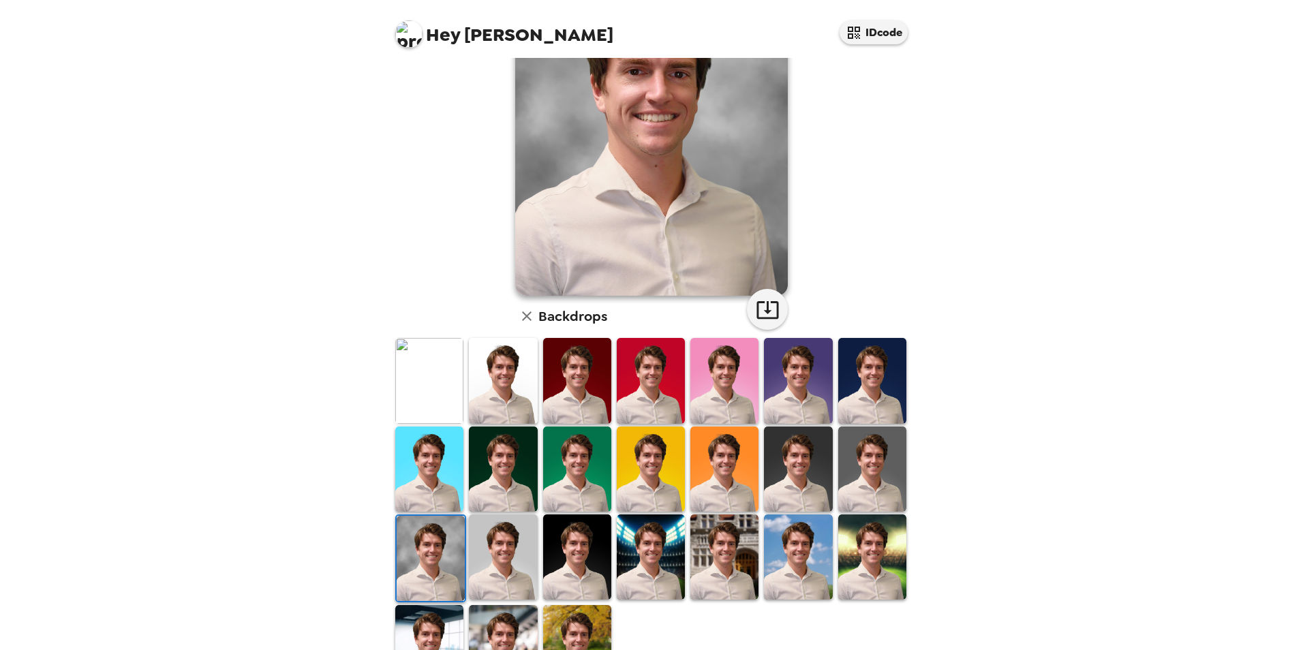
scroll to position [177, 0]
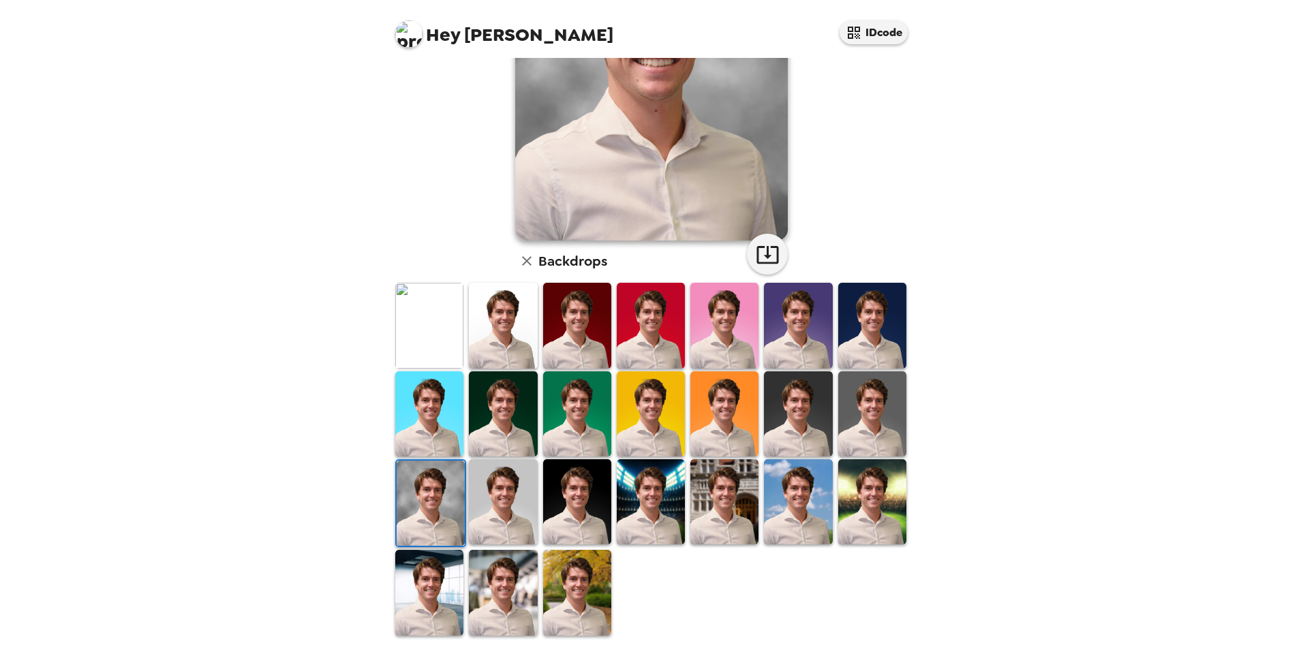
click at [652, 335] on img at bounding box center [651, 325] width 68 height 85
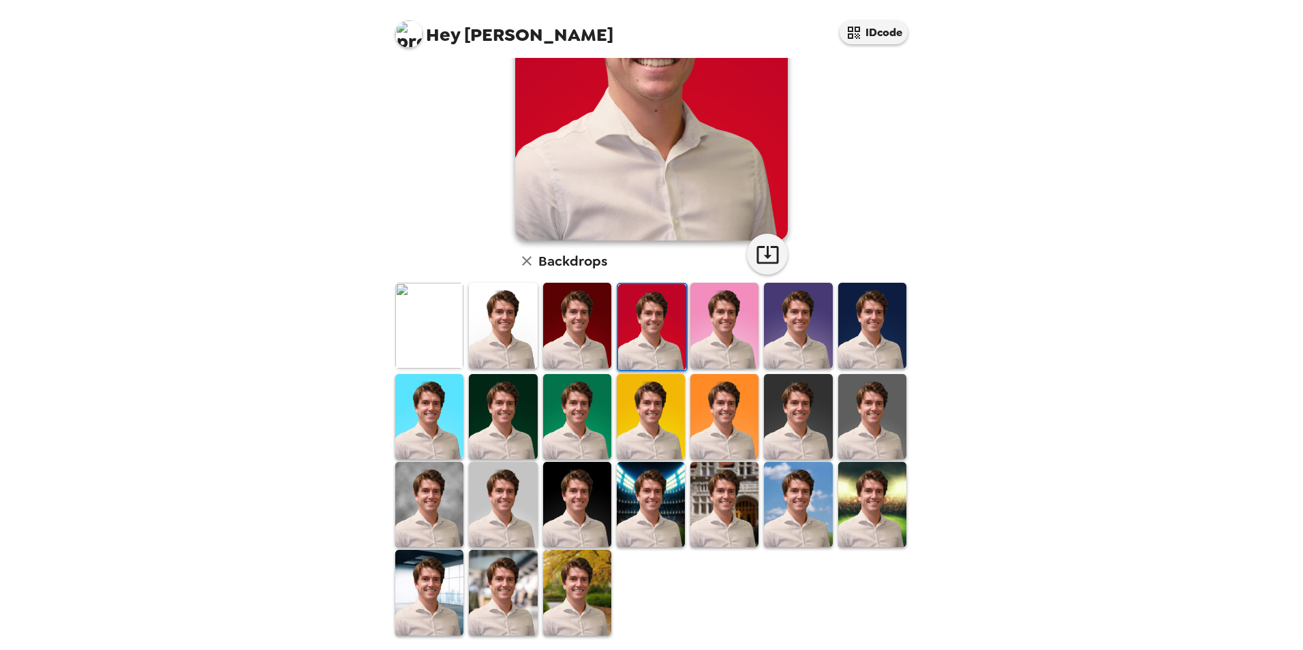
click at [804, 431] on img at bounding box center [798, 416] width 68 height 85
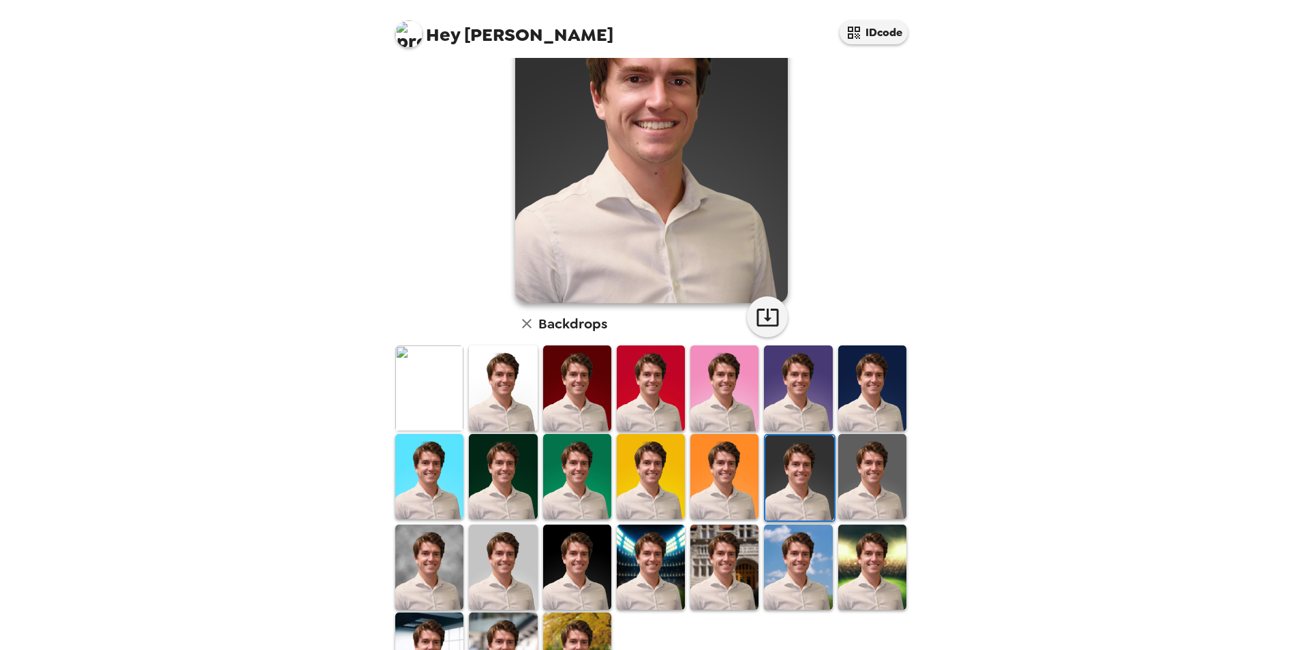
scroll to position [0, 0]
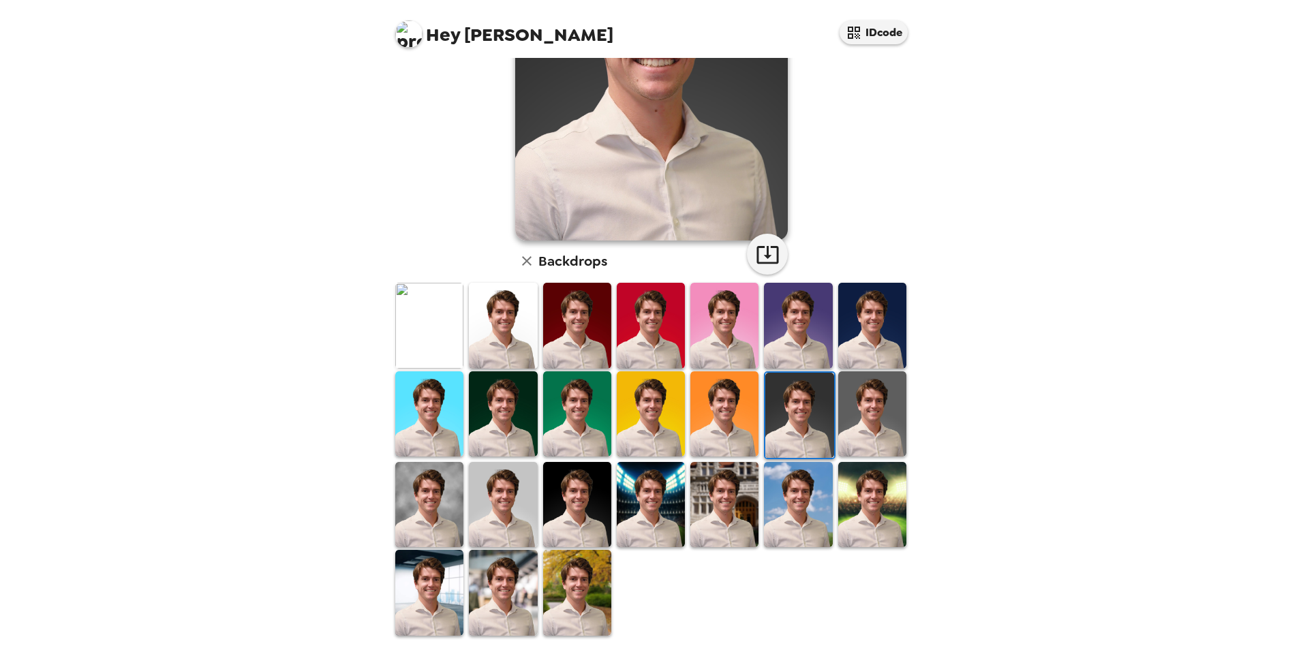
click at [562, 592] on img at bounding box center [577, 592] width 68 height 85
